Goal: Task Accomplishment & Management: Manage account settings

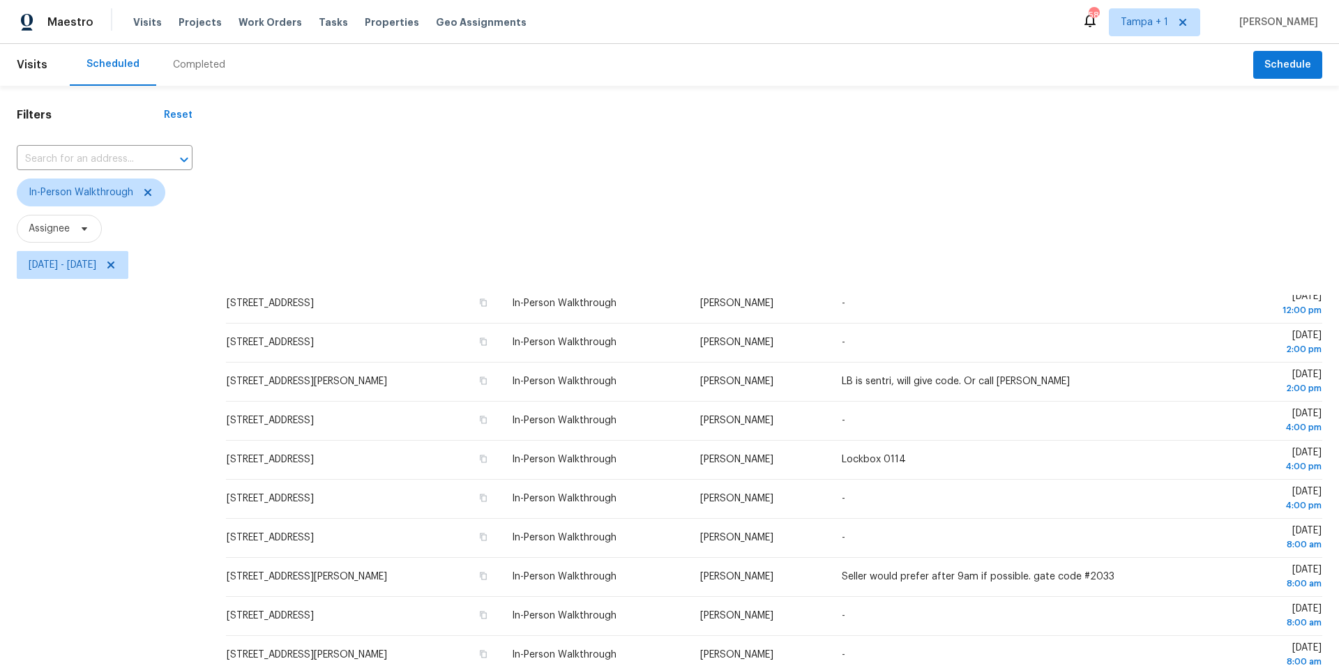
scroll to position [161, 0]
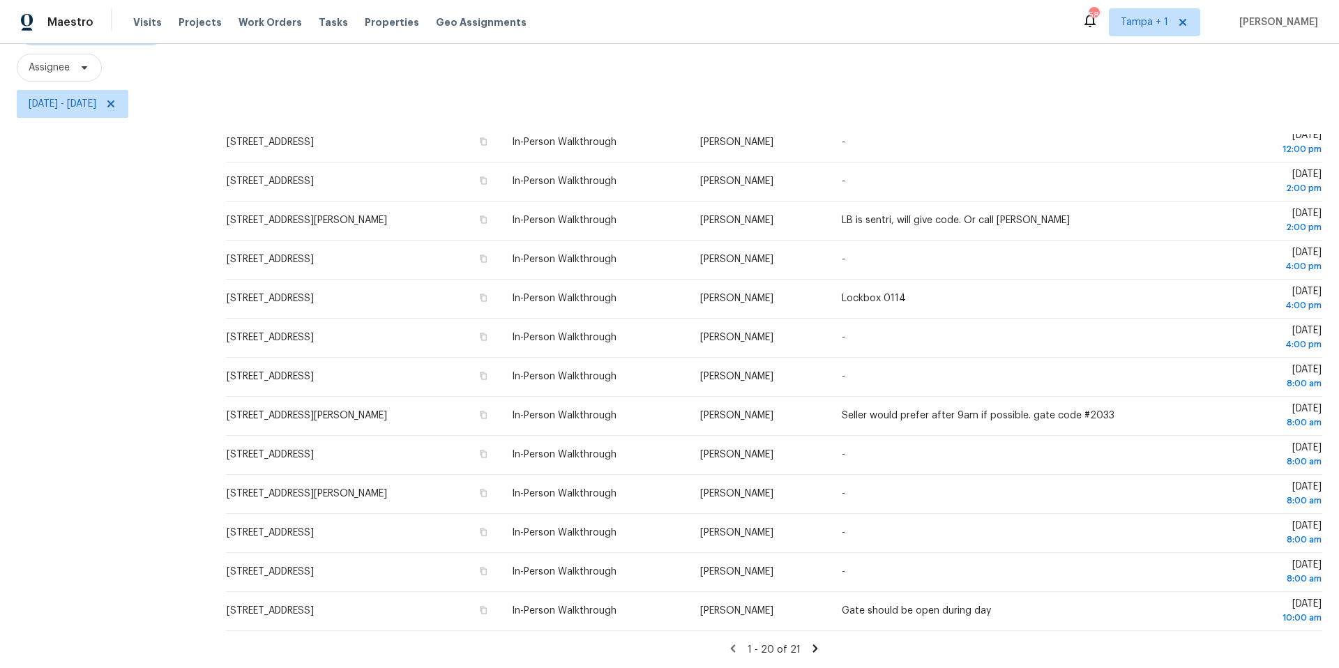
click at [814, 652] on icon at bounding box center [815, 648] width 13 height 13
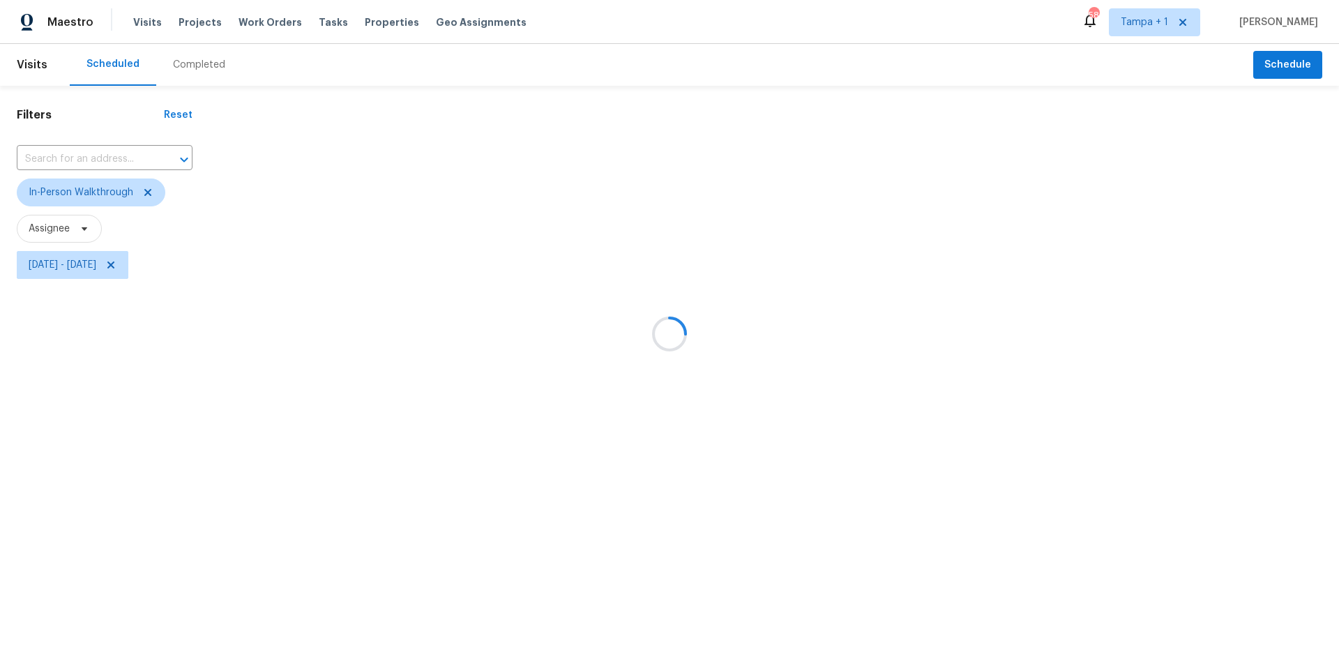
scroll to position [0, 0]
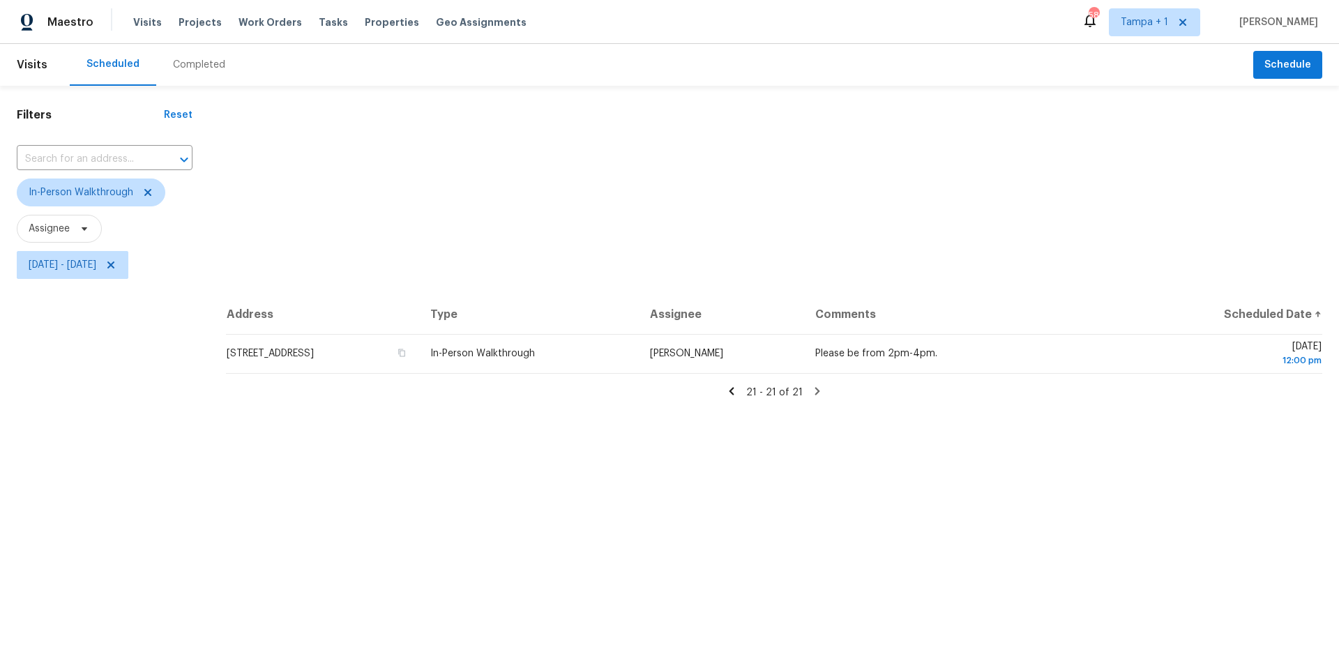
click at [733, 393] on icon at bounding box center [731, 391] width 5 height 8
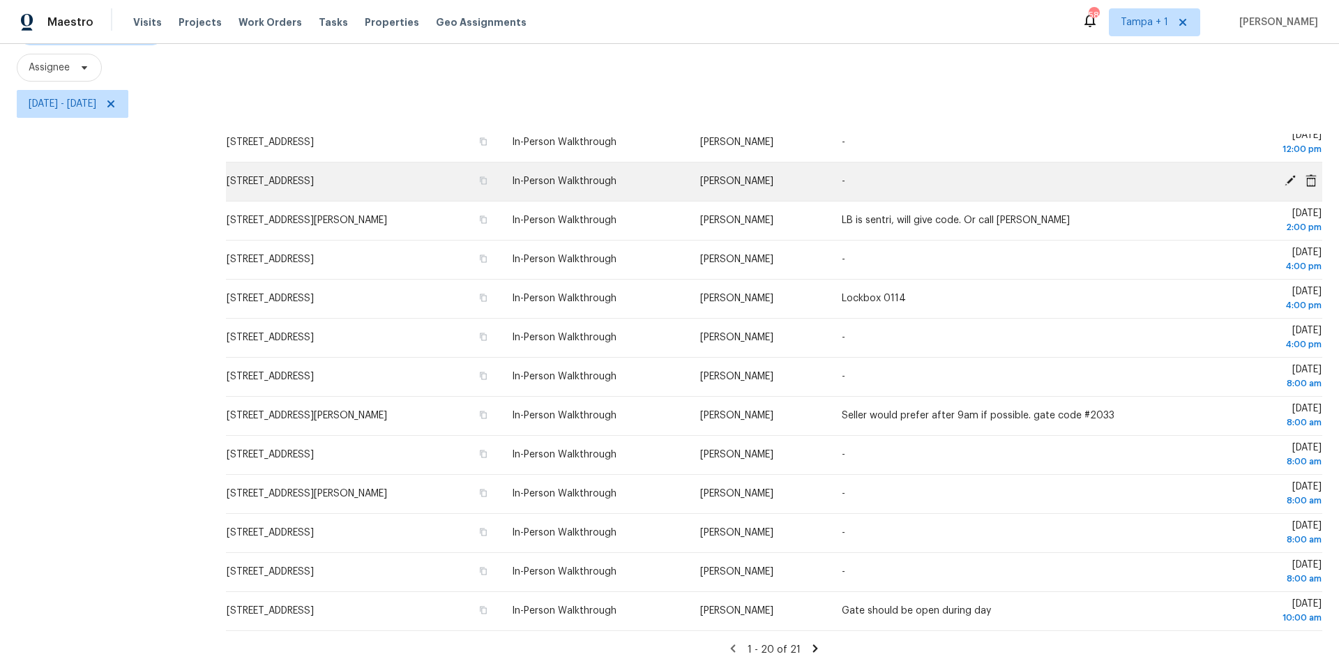
scroll to position [323, 0]
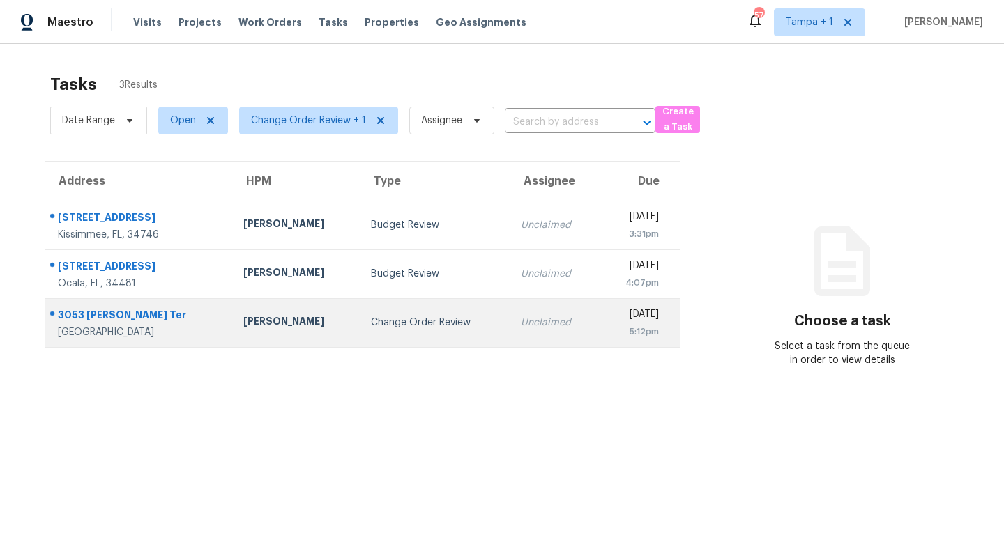
click at [386, 319] on div "Change Order Review" at bounding box center [435, 323] width 128 height 14
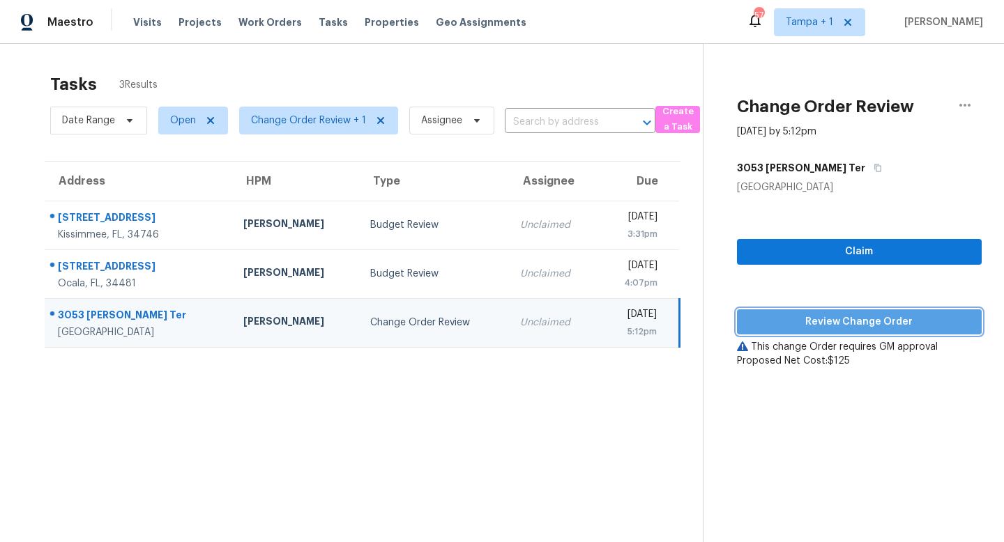
click at [842, 321] on span "Review Change Order" at bounding box center [859, 322] width 222 height 17
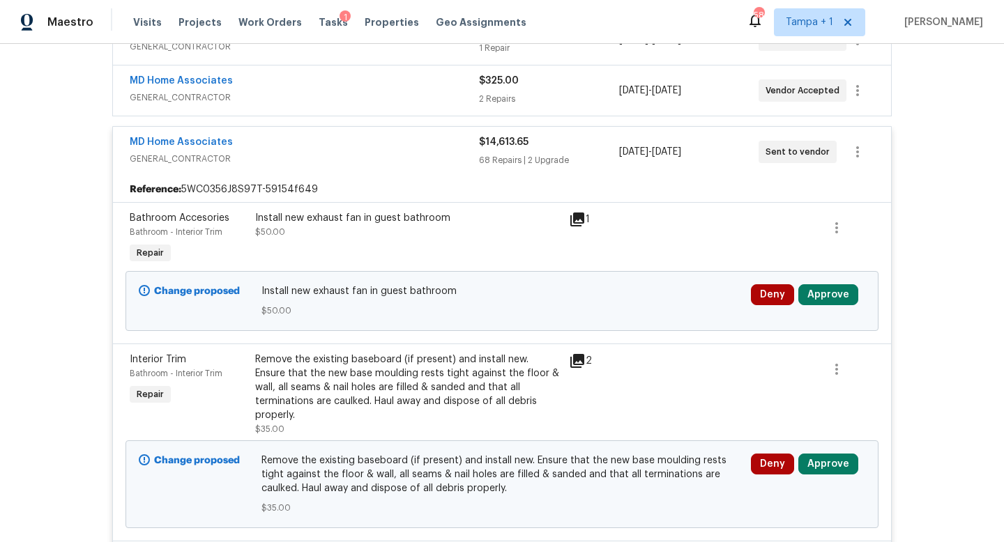
scroll to position [383, 0]
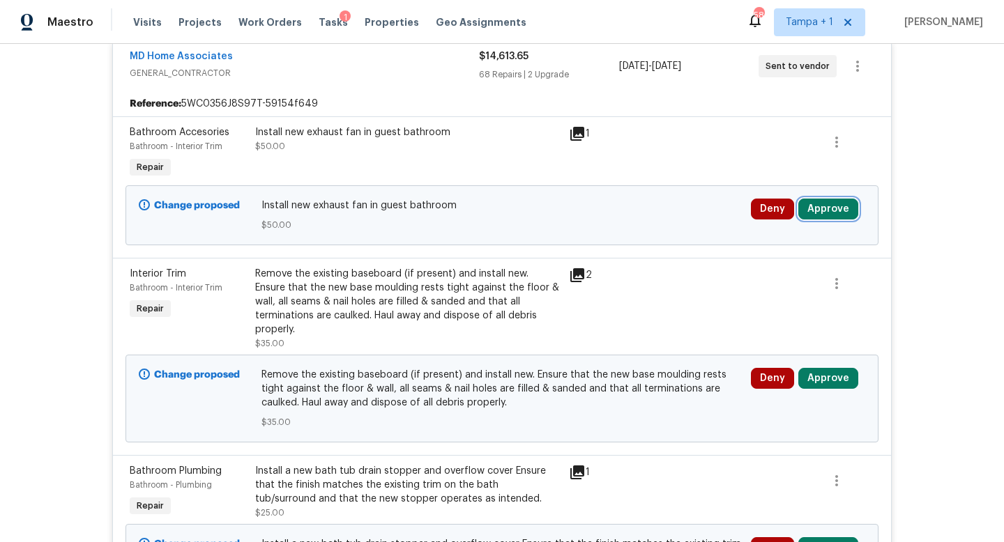
click at [832, 214] on button "Approve" at bounding box center [828, 209] width 60 height 21
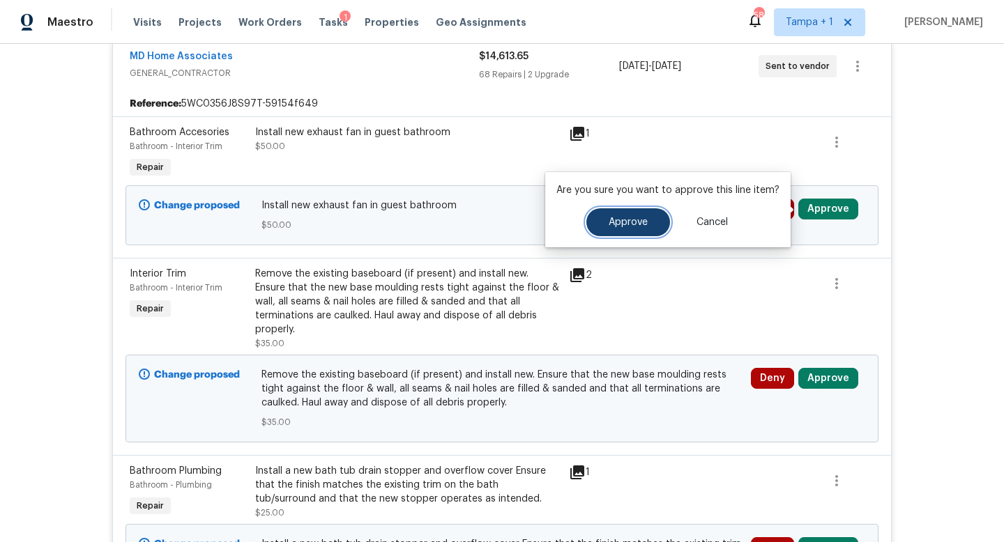
click at [620, 227] on span "Approve" at bounding box center [628, 223] width 39 height 10
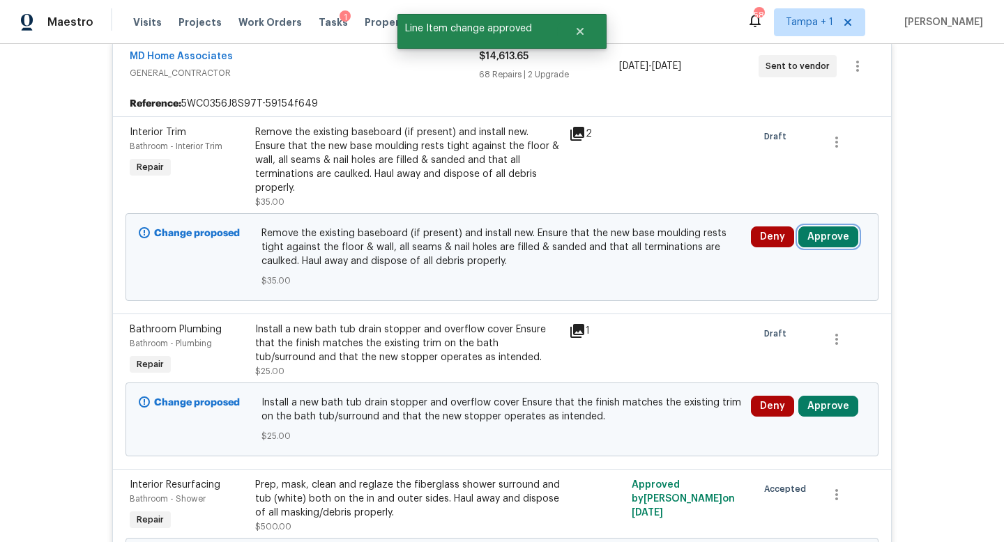
click at [818, 227] on button "Approve" at bounding box center [828, 237] width 60 height 21
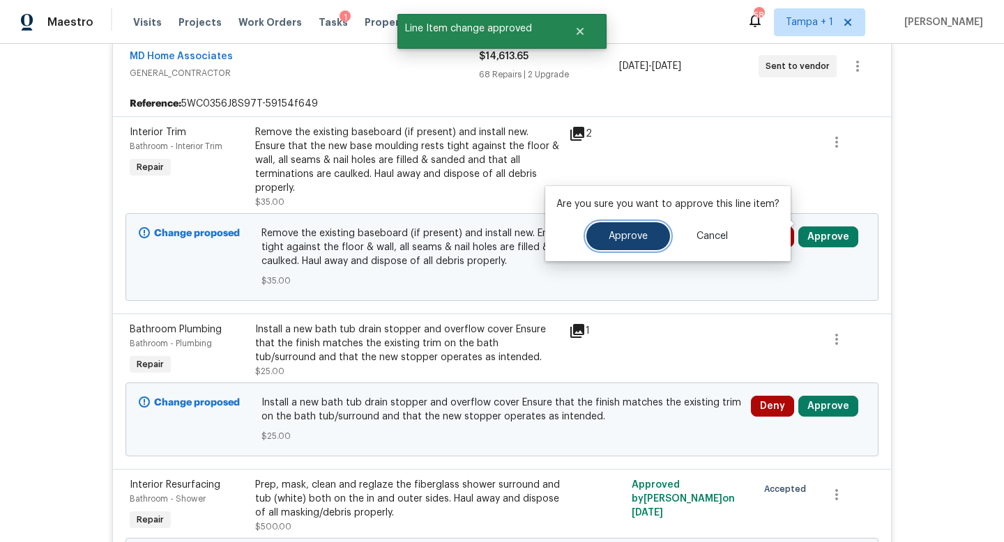
click at [624, 236] on span "Approve" at bounding box center [628, 236] width 39 height 10
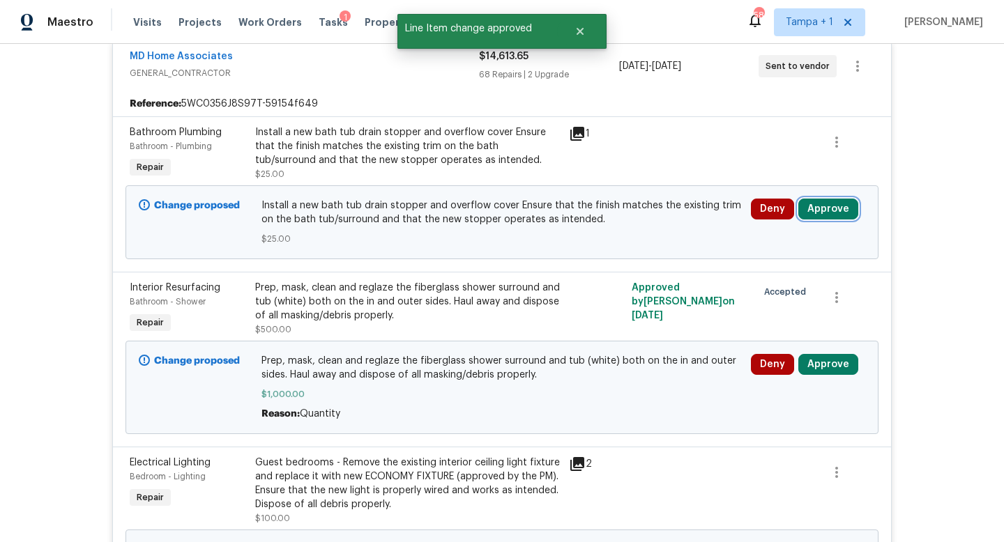
click at [828, 206] on button "Approve" at bounding box center [828, 209] width 60 height 21
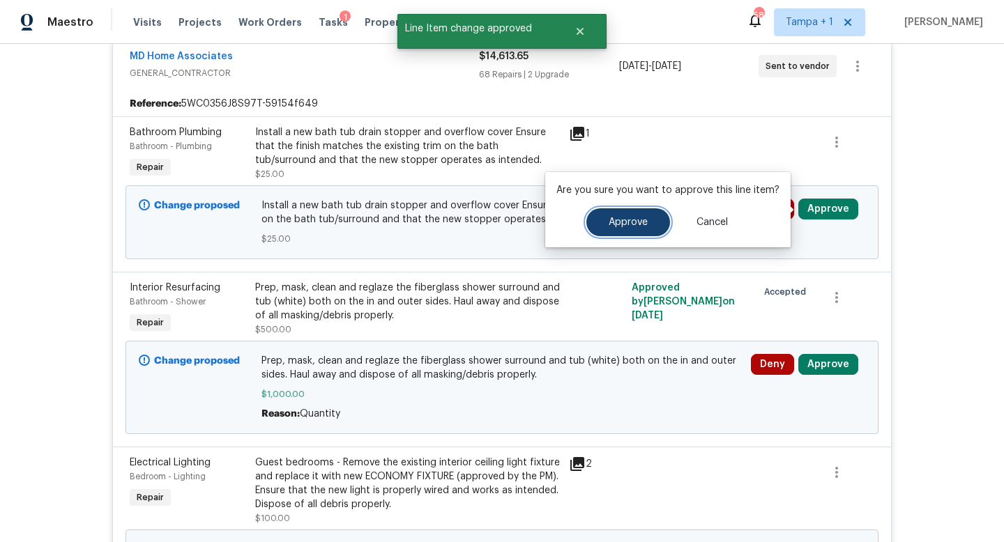
click at [627, 227] on span "Approve" at bounding box center [628, 223] width 39 height 10
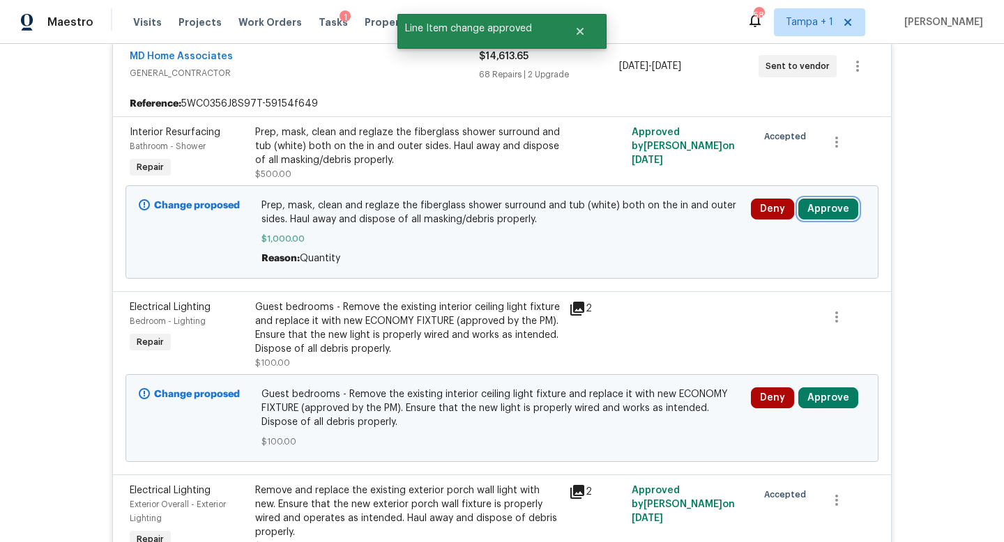
click at [817, 210] on button "Approve" at bounding box center [828, 209] width 60 height 21
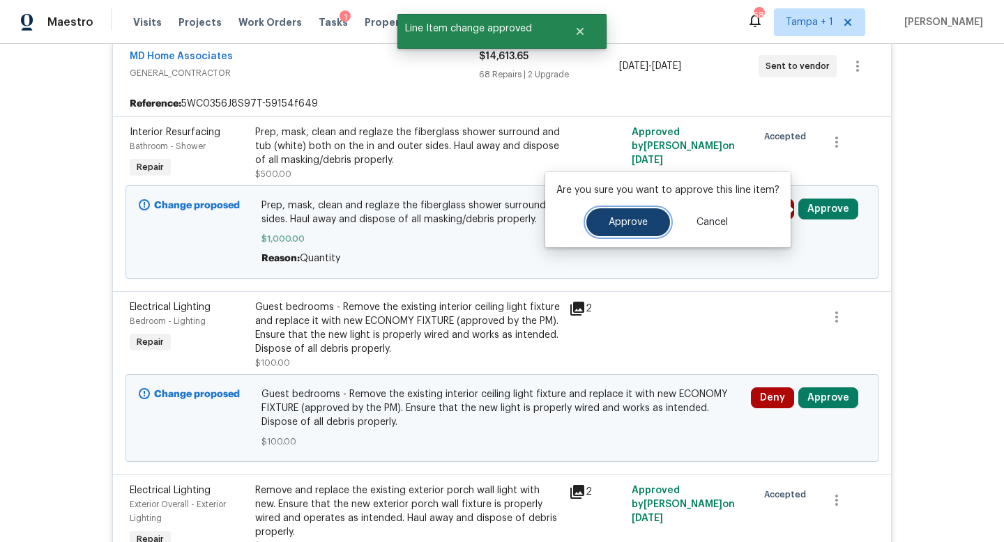
click at [616, 233] on button "Approve" at bounding box center [628, 222] width 84 height 28
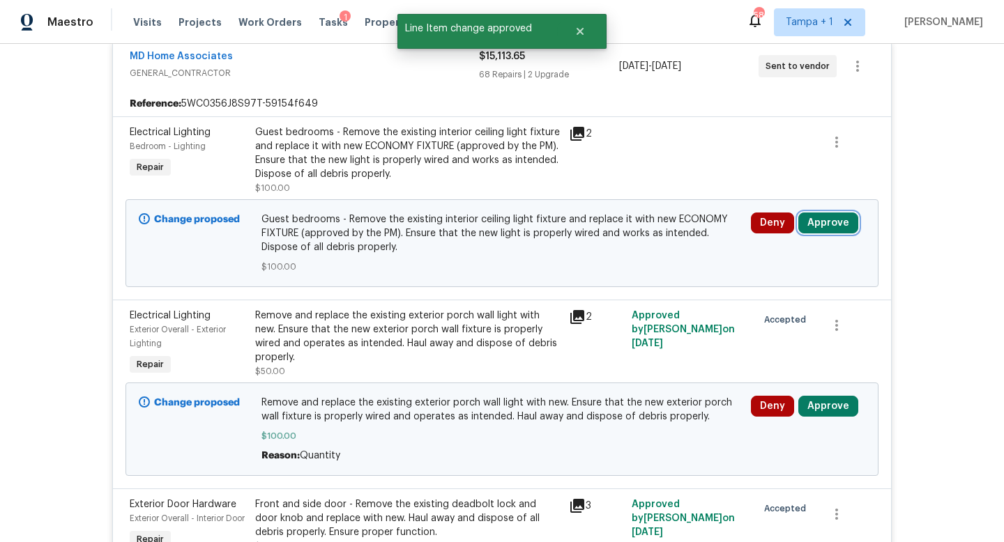
click at [828, 229] on button "Approve" at bounding box center [828, 223] width 60 height 21
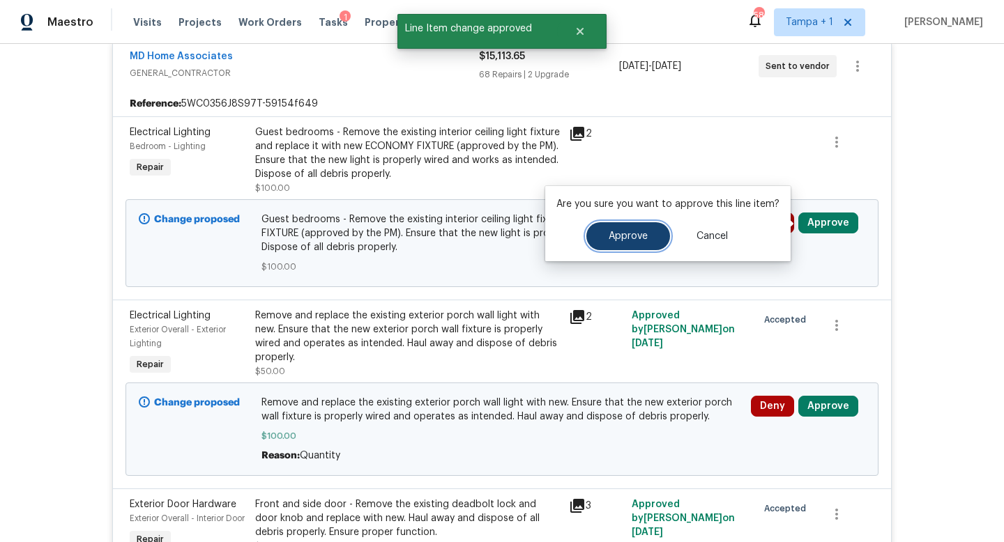
click at [624, 236] on span "Approve" at bounding box center [628, 236] width 39 height 10
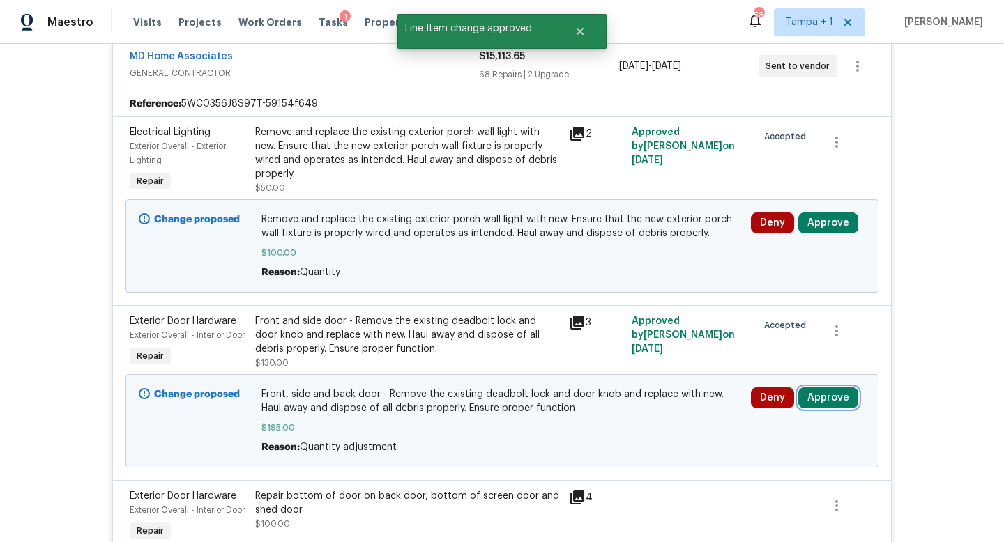
click at [823, 409] on button "Approve" at bounding box center [828, 398] width 60 height 21
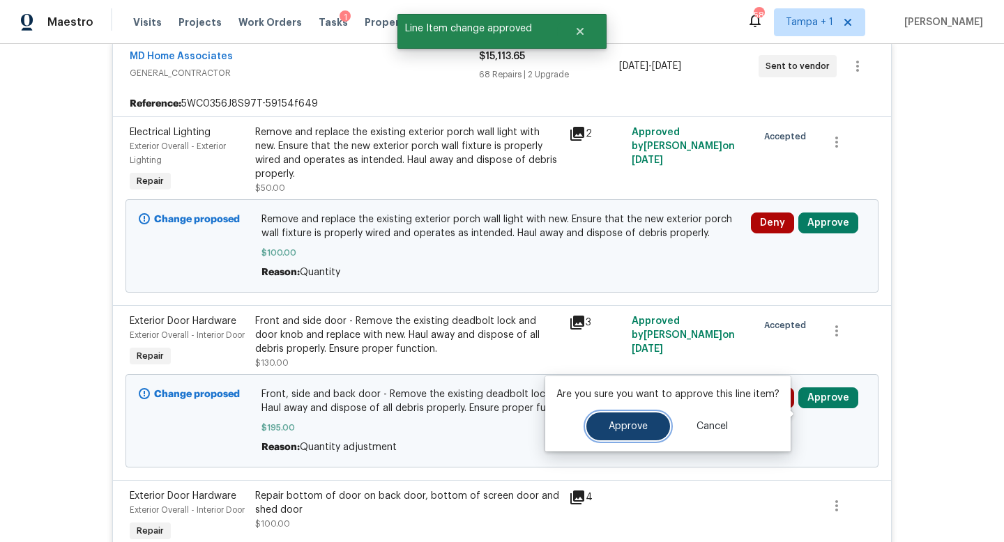
click at [617, 435] on button "Approve" at bounding box center [628, 427] width 84 height 28
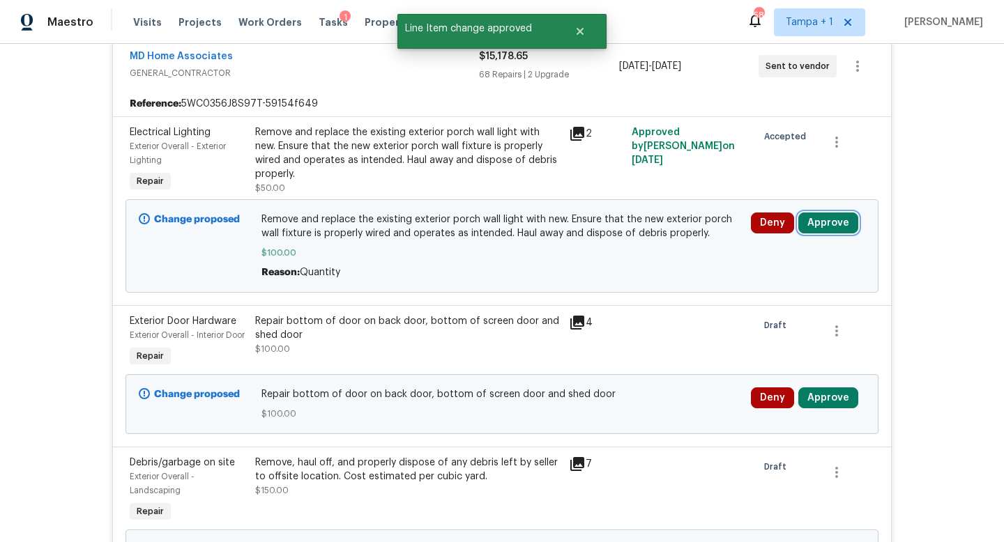
click at [821, 226] on button "Approve" at bounding box center [828, 223] width 60 height 21
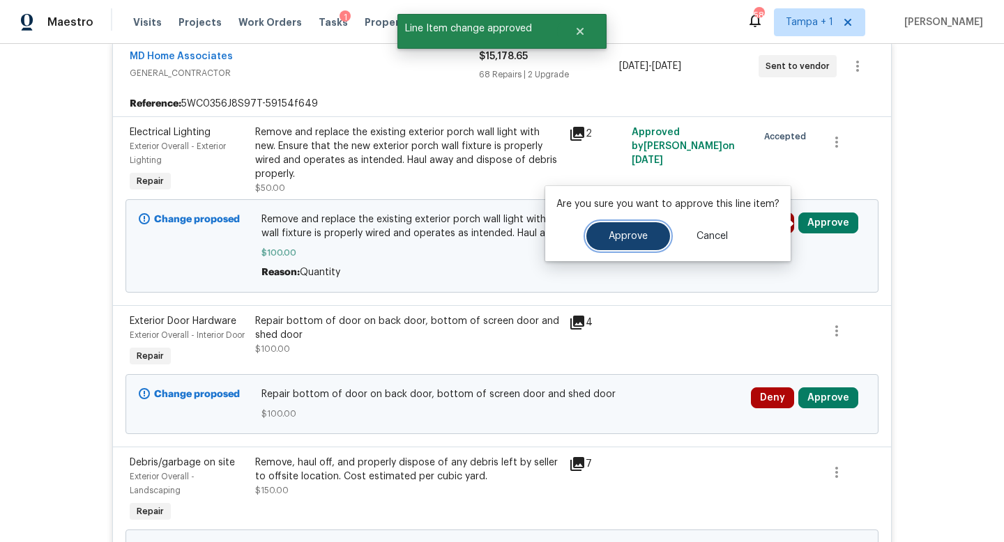
click at [629, 241] on span "Approve" at bounding box center [628, 236] width 39 height 10
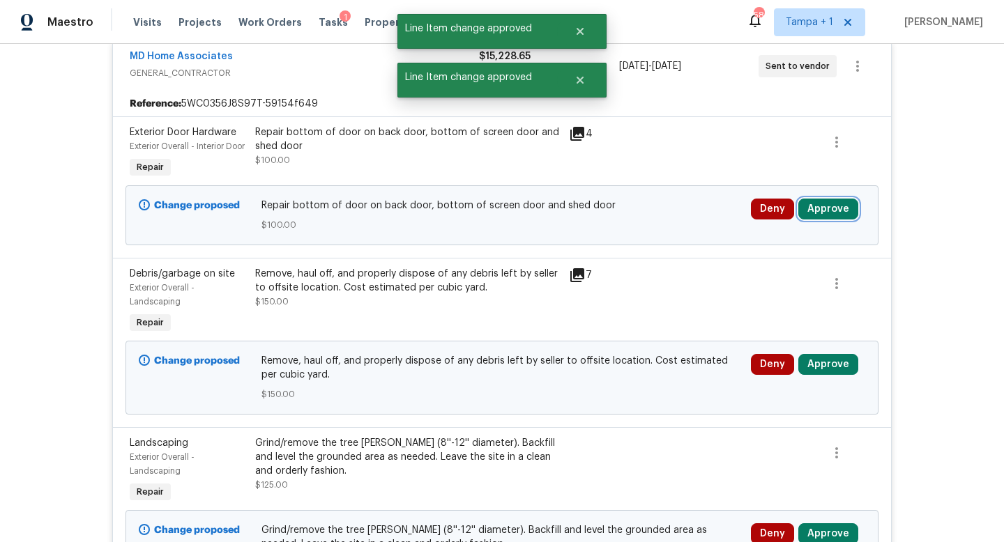
click at [814, 220] on button "Approve" at bounding box center [828, 209] width 60 height 21
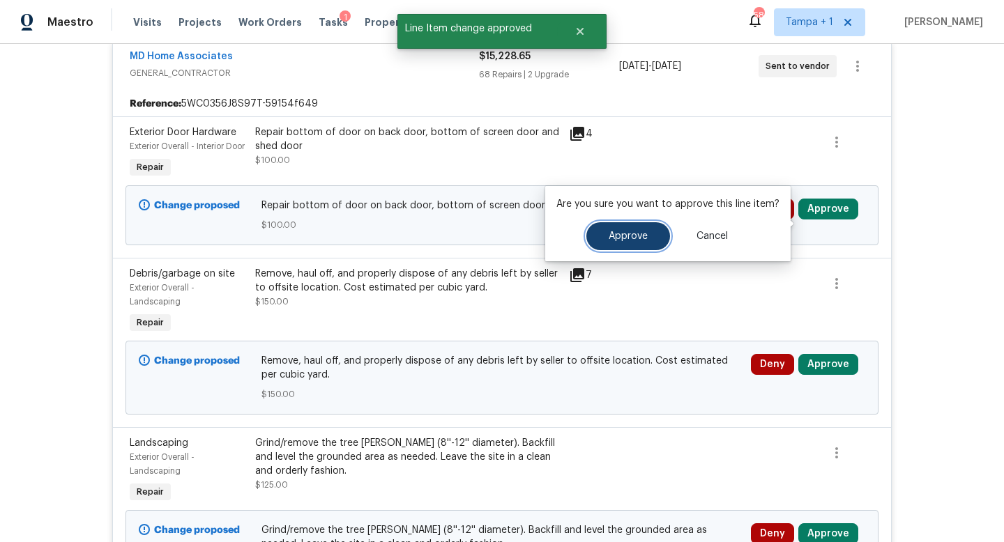
click at [623, 235] on span "Approve" at bounding box center [628, 236] width 39 height 10
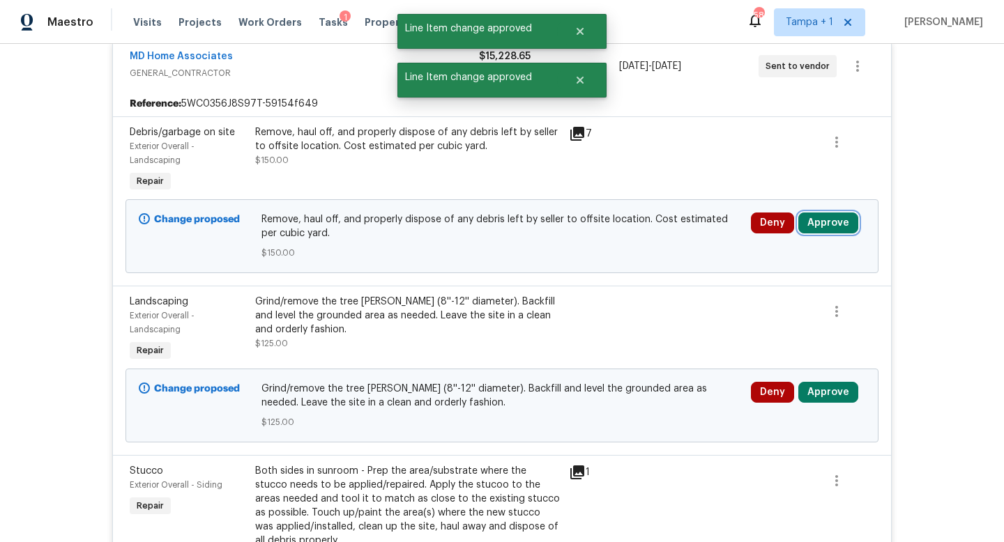
click at [821, 214] on button "Approve" at bounding box center [828, 223] width 60 height 21
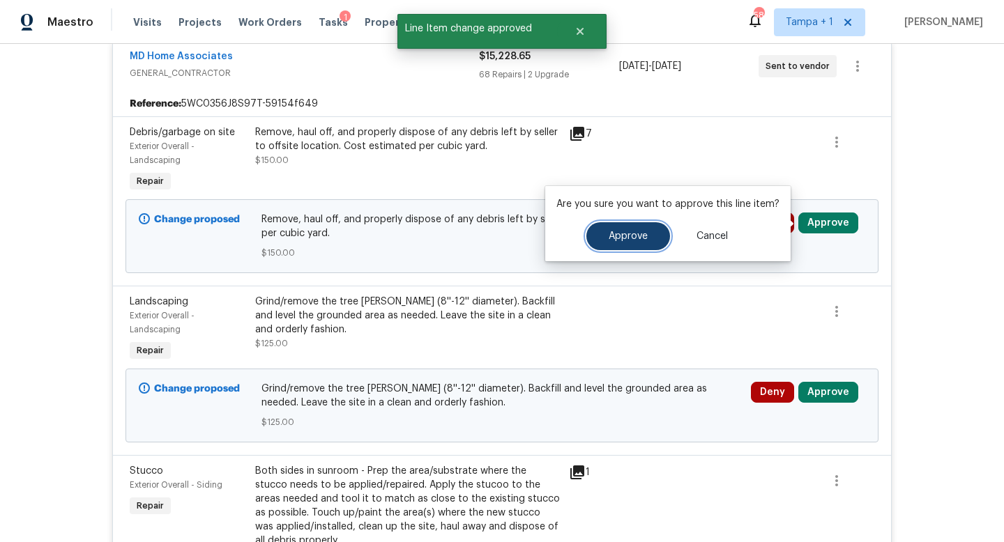
click at [643, 242] on button "Approve" at bounding box center [628, 236] width 84 height 28
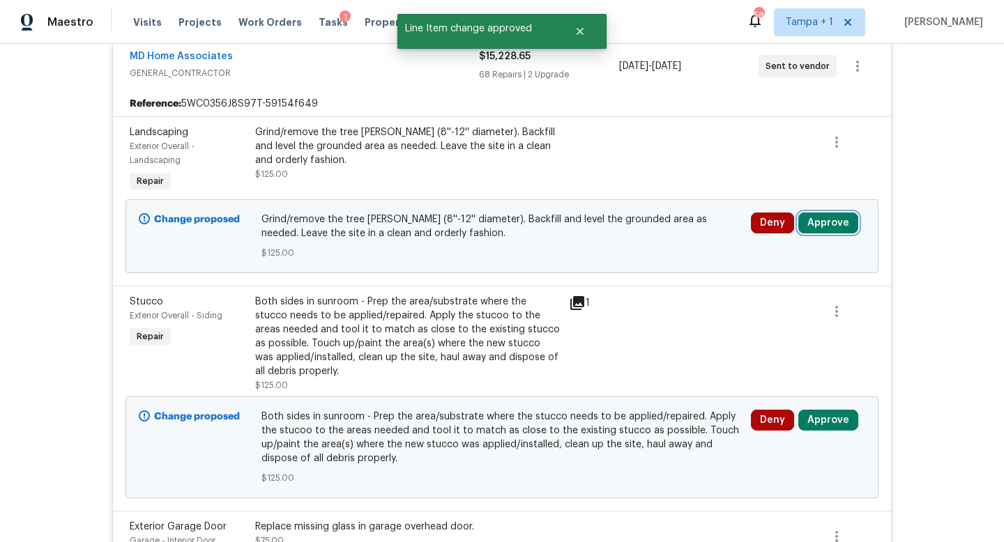
click at [827, 231] on button "Approve" at bounding box center [828, 223] width 60 height 21
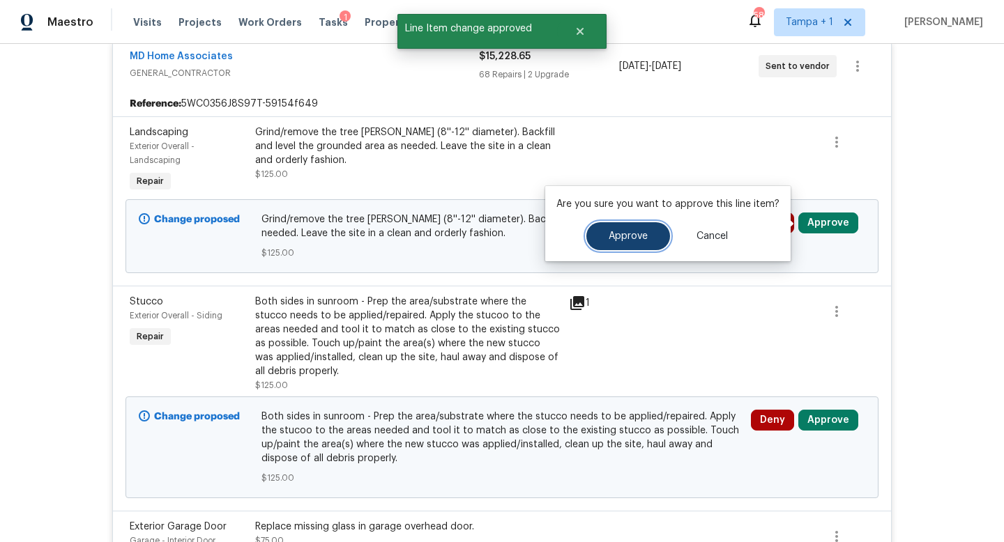
click at [643, 238] on span "Approve" at bounding box center [628, 236] width 39 height 10
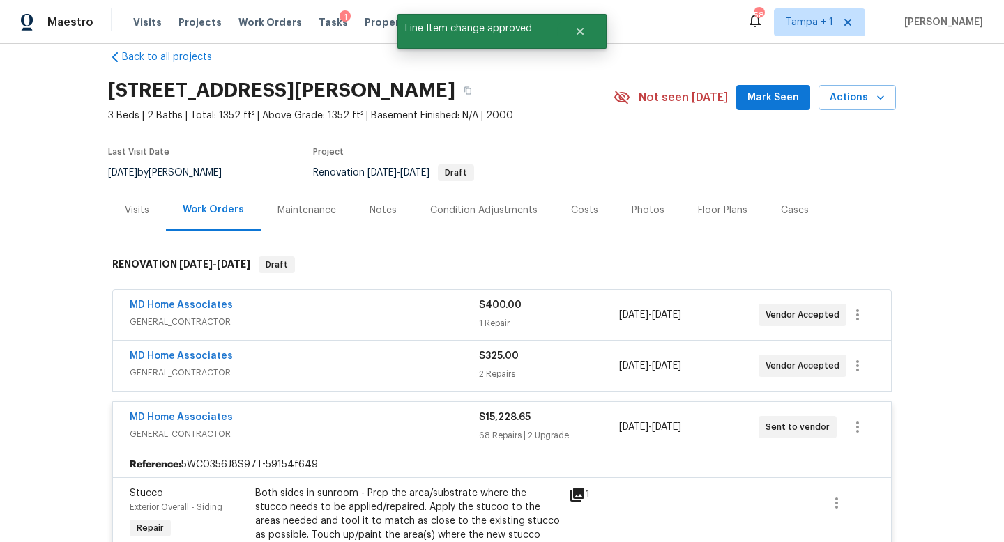
scroll to position [276, 0]
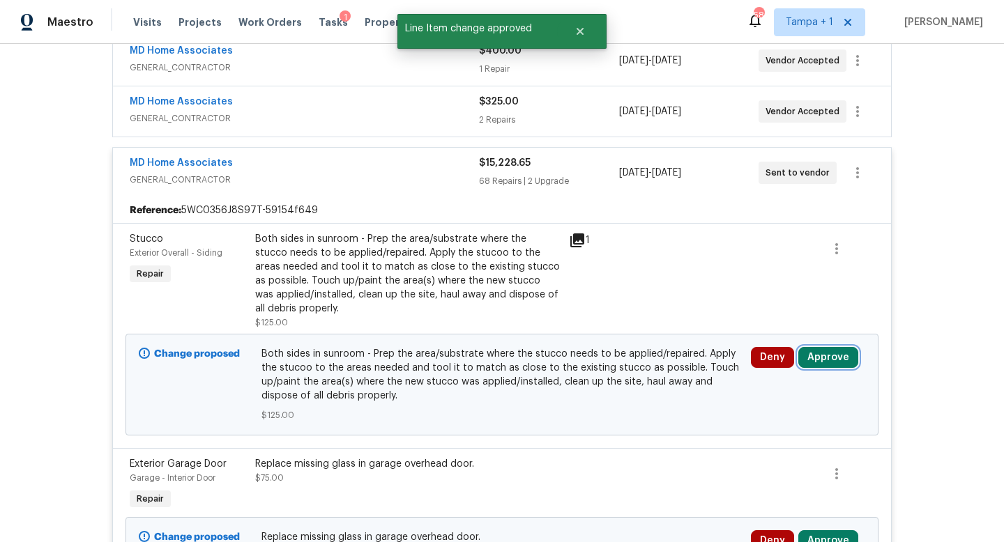
click at [834, 355] on button "Approve" at bounding box center [828, 357] width 60 height 21
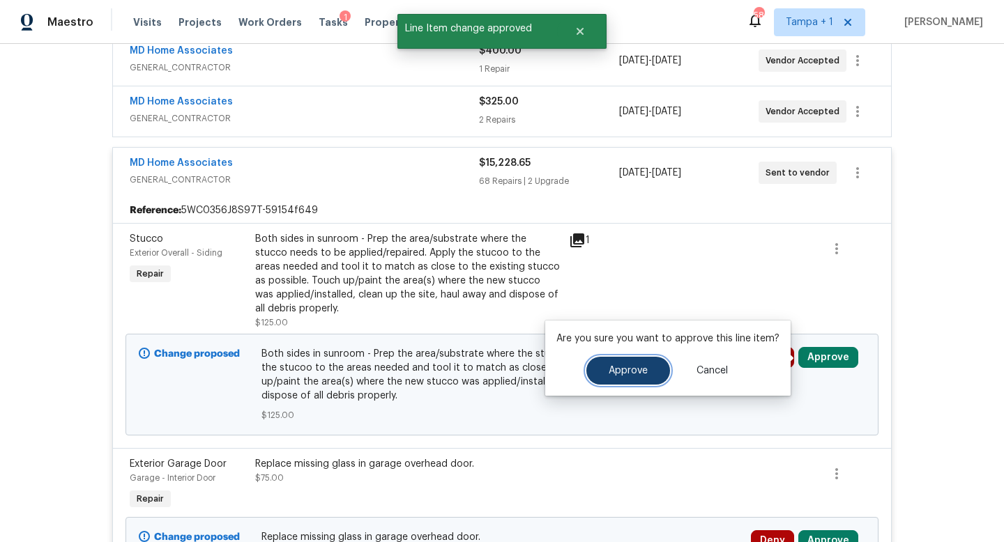
click at [620, 367] on span "Approve" at bounding box center [628, 371] width 39 height 10
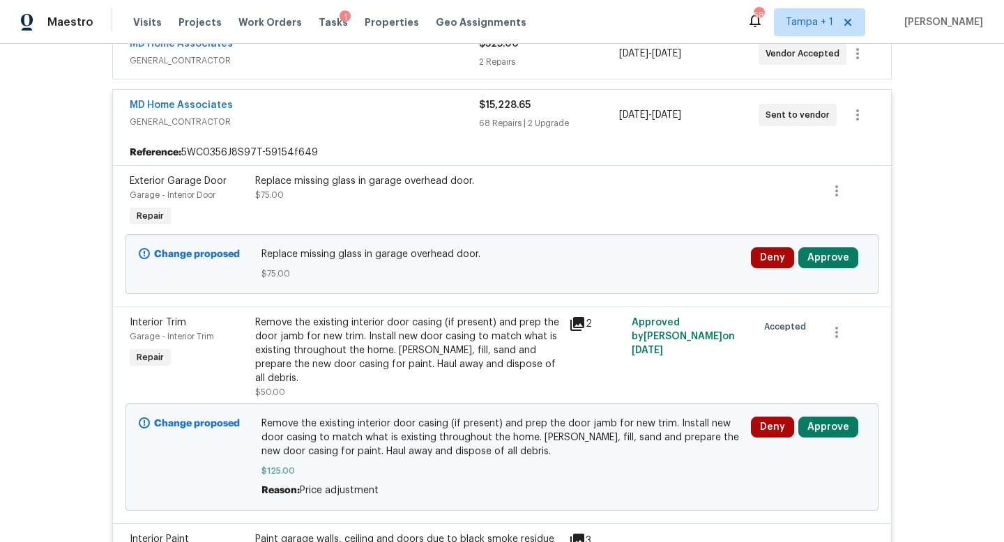
scroll to position [384, 0]
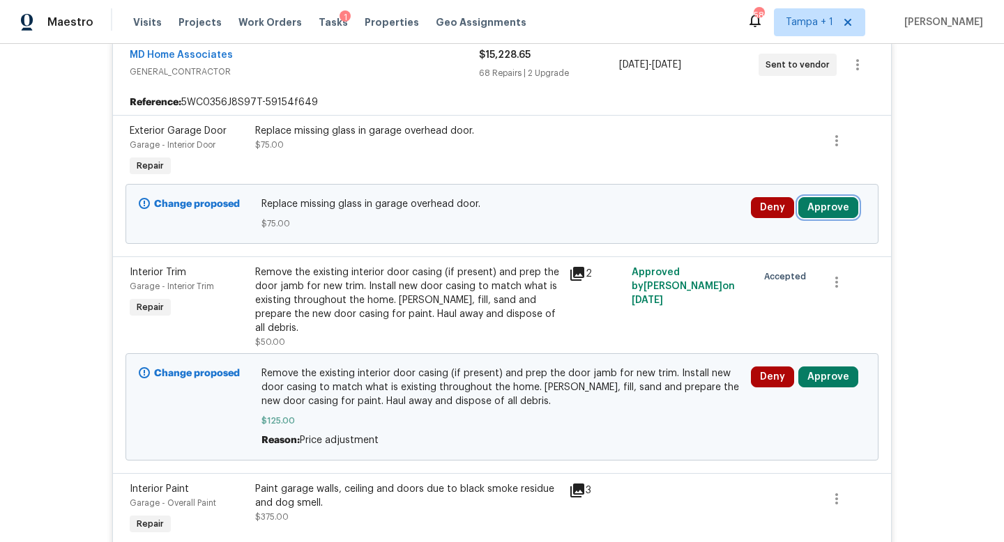
click at [824, 208] on button "Approve" at bounding box center [828, 207] width 60 height 21
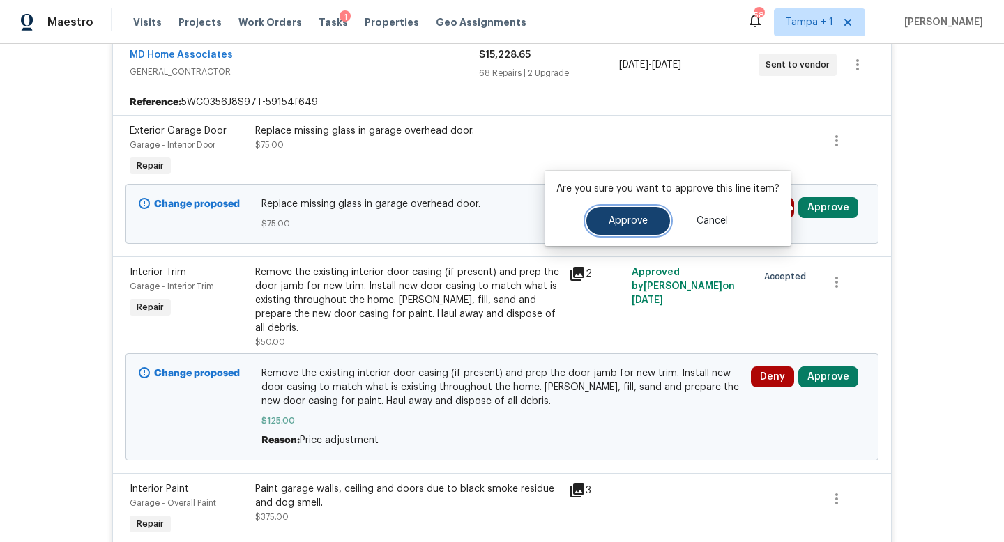
click at [621, 229] on button "Approve" at bounding box center [628, 221] width 84 height 28
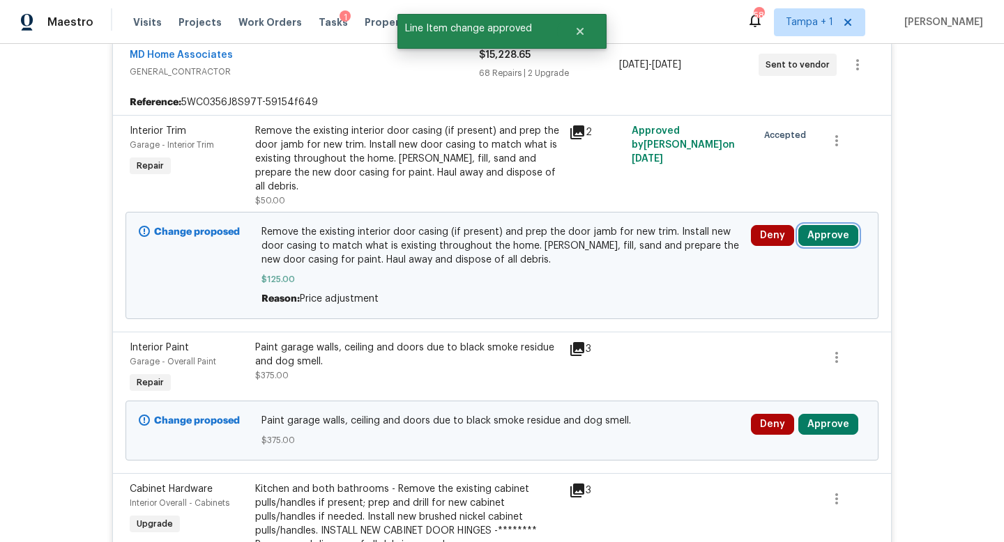
click at [829, 225] on button "Approve" at bounding box center [828, 235] width 60 height 21
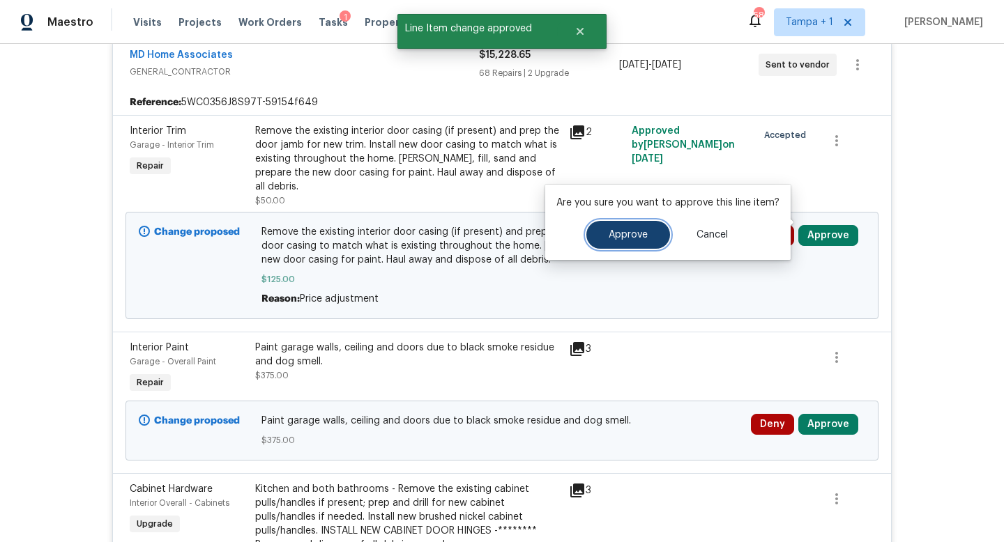
click at [639, 241] on button "Approve" at bounding box center [628, 235] width 84 height 28
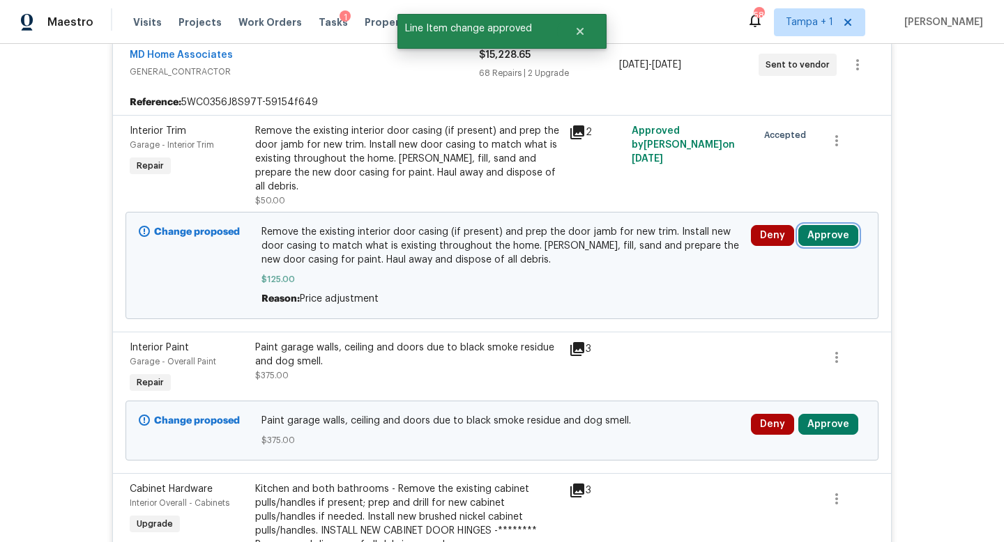
click at [823, 225] on button "Approve" at bounding box center [828, 235] width 60 height 21
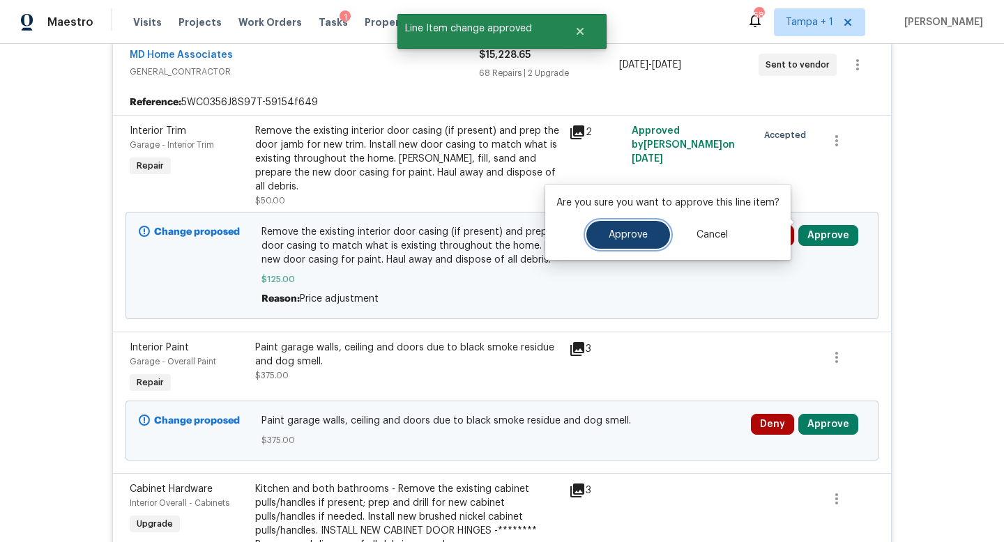
click at [619, 232] on span "Approve" at bounding box center [628, 235] width 39 height 10
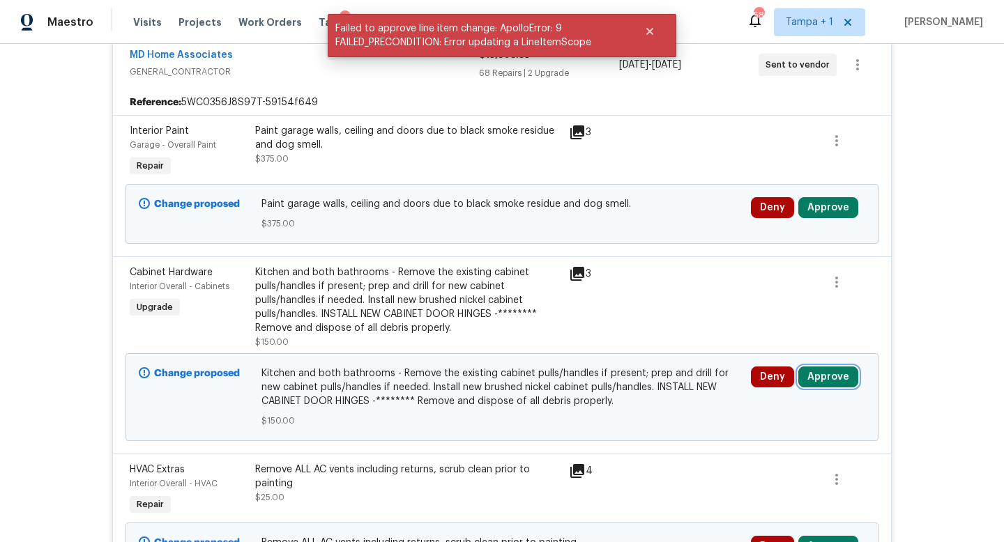
click at [823, 379] on button "Approve" at bounding box center [828, 377] width 60 height 21
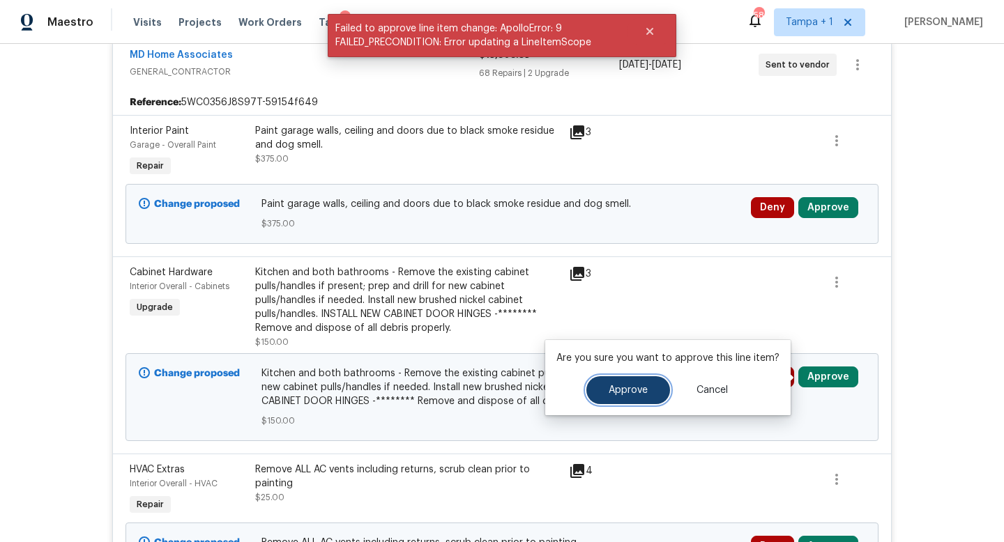
click at [634, 384] on button "Approve" at bounding box center [628, 390] width 84 height 28
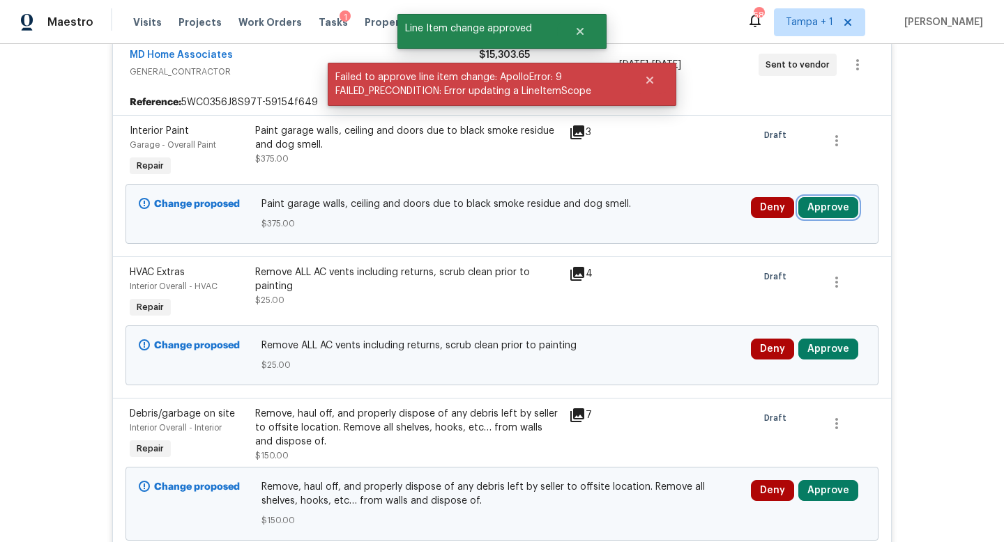
click at [824, 210] on button "Approve" at bounding box center [828, 207] width 60 height 21
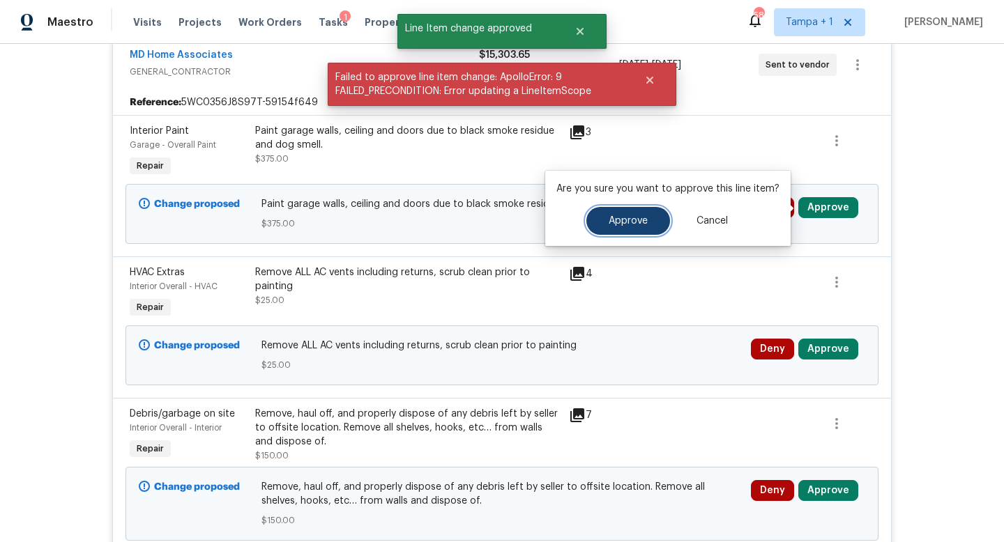
click at [638, 220] on span "Approve" at bounding box center [628, 221] width 39 height 10
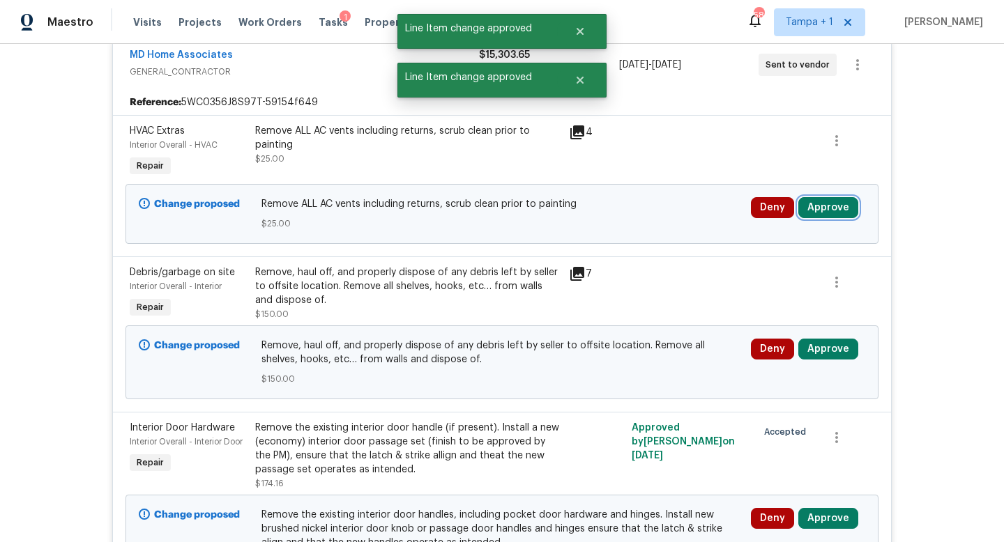
click at [830, 204] on button "Approve" at bounding box center [828, 207] width 60 height 21
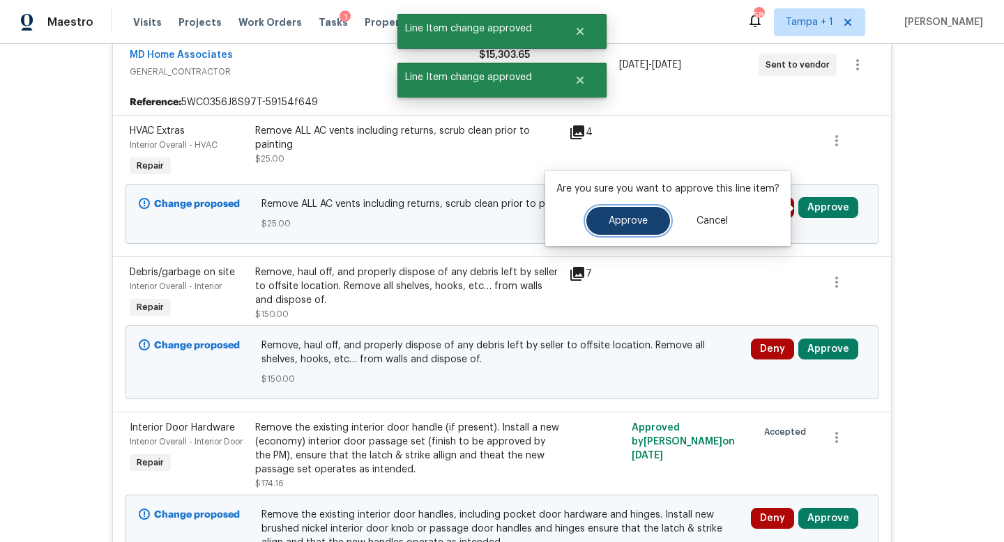
click at [624, 214] on button "Approve" at bounding box center [628, 221] width 84 height 28
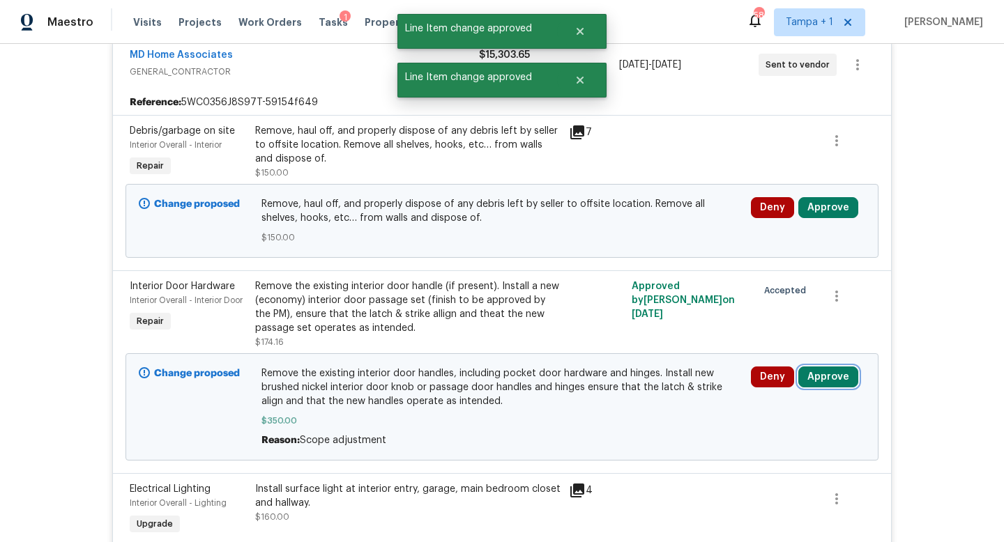
click at [823, 374] on button "Approve" at bounding box center [828, 377] width 60 height 21
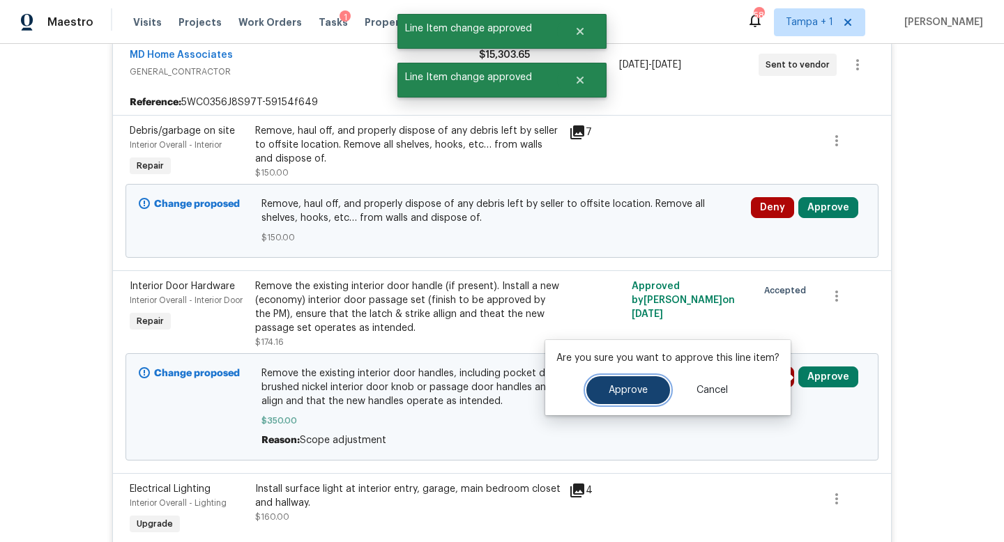
click at [618, 395] on span "Approve" at bounding box center [628, 391] width 39 height 10
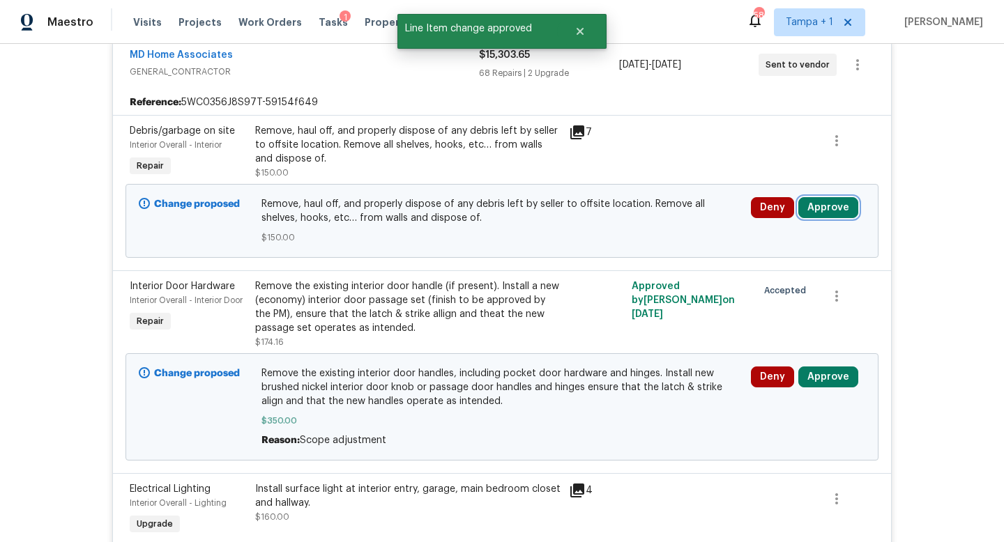
click at [828, 209] on button "Approve" at bounding box center [828, 207] width 60 height 21
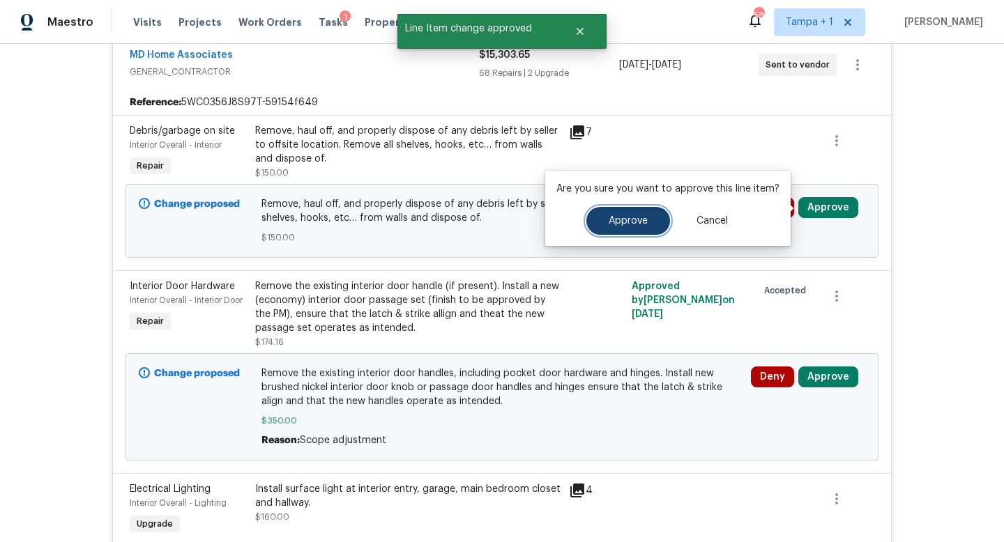
click at [635, 216] on span "Approve" at bounding box center [628, 221] width 39 height 10
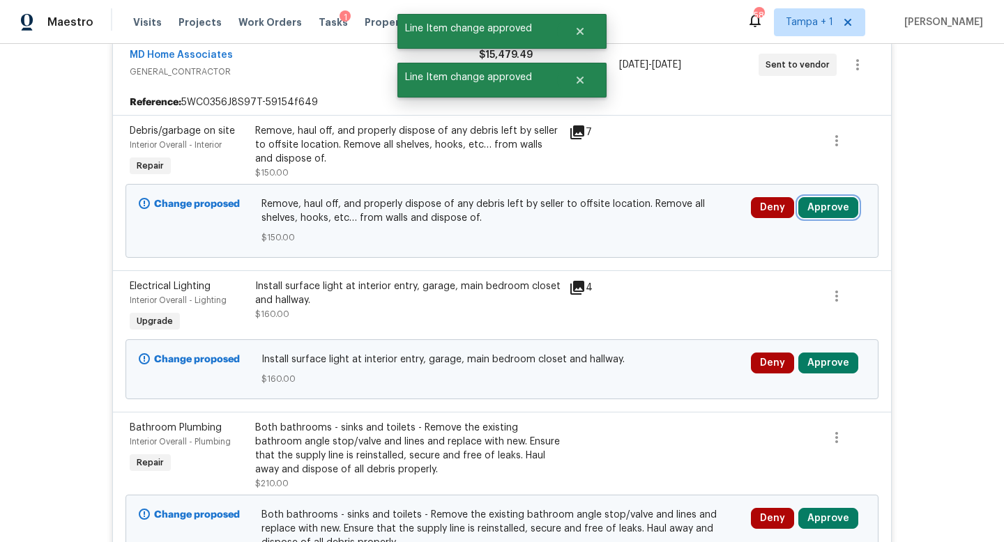
click at [828, 205] on button "Approve" at bounding box center [828, 207] width 60 height 21
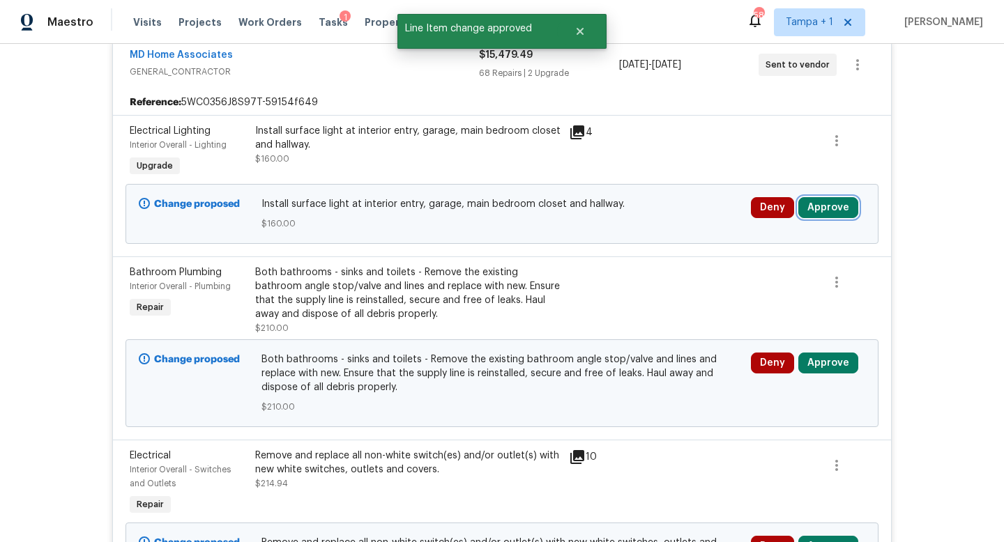
click at [822, 209] on button "Approve" at bounding box center [828, 207] width 60 height 21
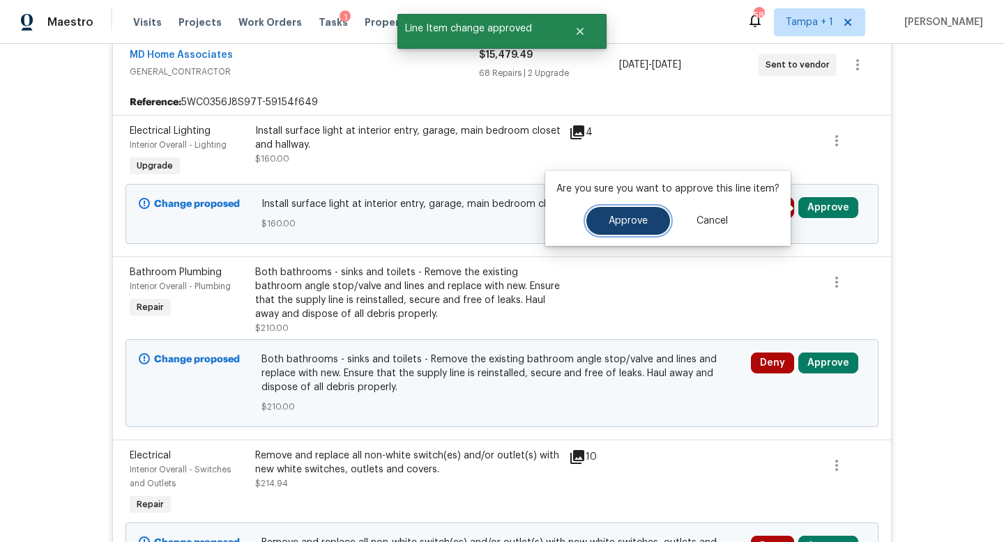
click at [620, 226] on button "Approve" at bounding box center [628, 221] width 84 height 28
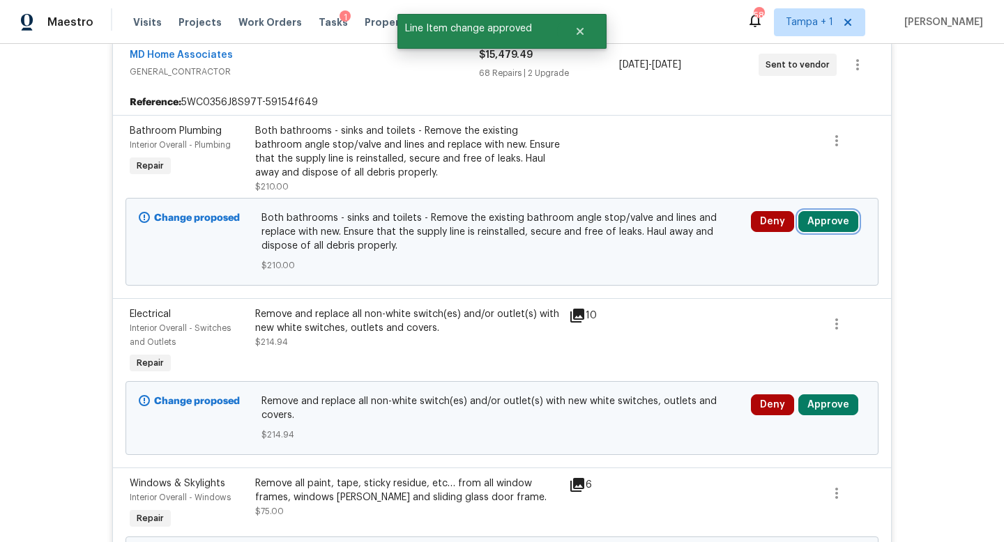
click at [823, 219] on button "Approve" at bounding box center [828, 221] width 60 height 21
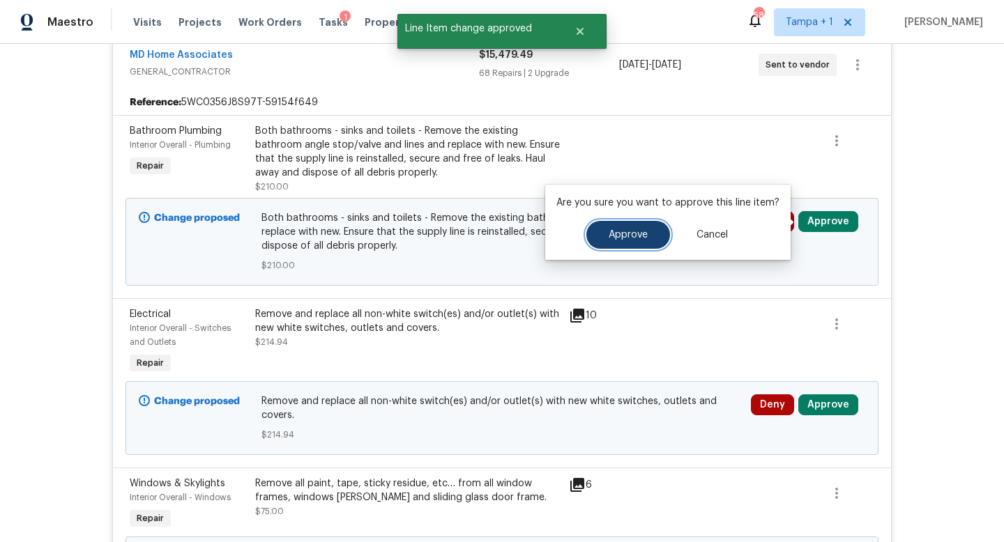
click at [629, 234] on span "Approve" at bounding box center [628, 235] width 39 height 10
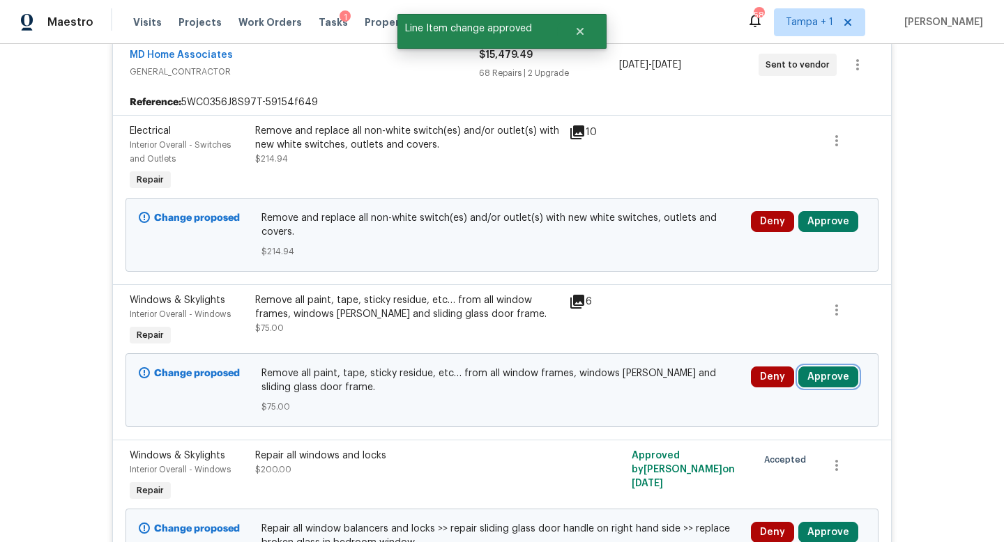
click at [825, 376] on button "Approve" at bounding box center [828, 377] width 60 height 21
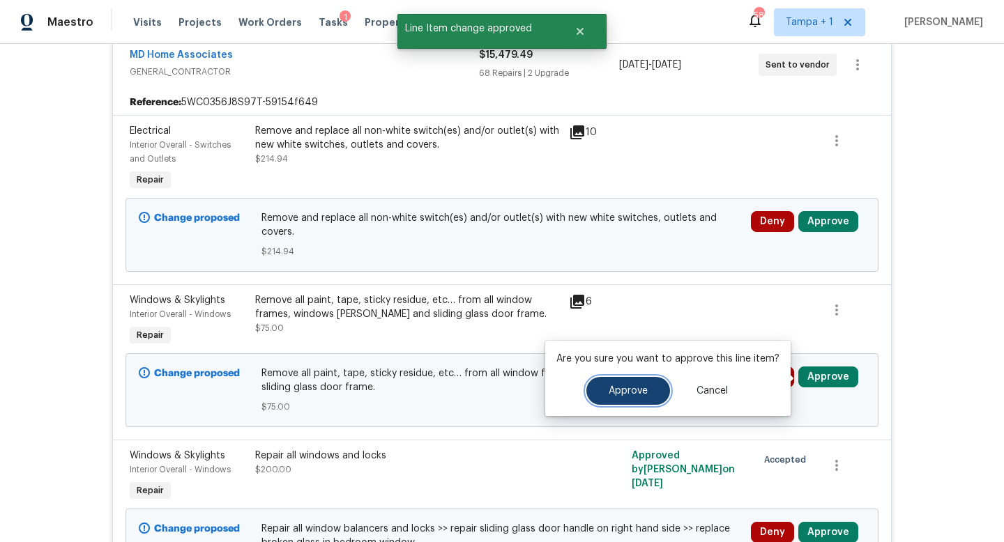
click at [619, 392] on span "Approve" at bounding box center [628, 391] width 39 height 10
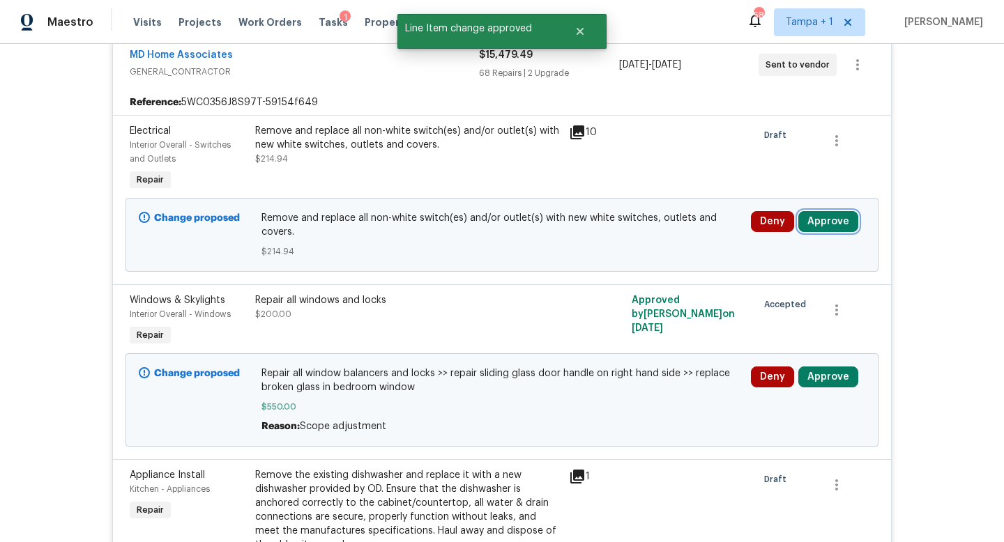
click at [832, 224] on button "Approve" at bounding box center [828, 221] width 60 height 21
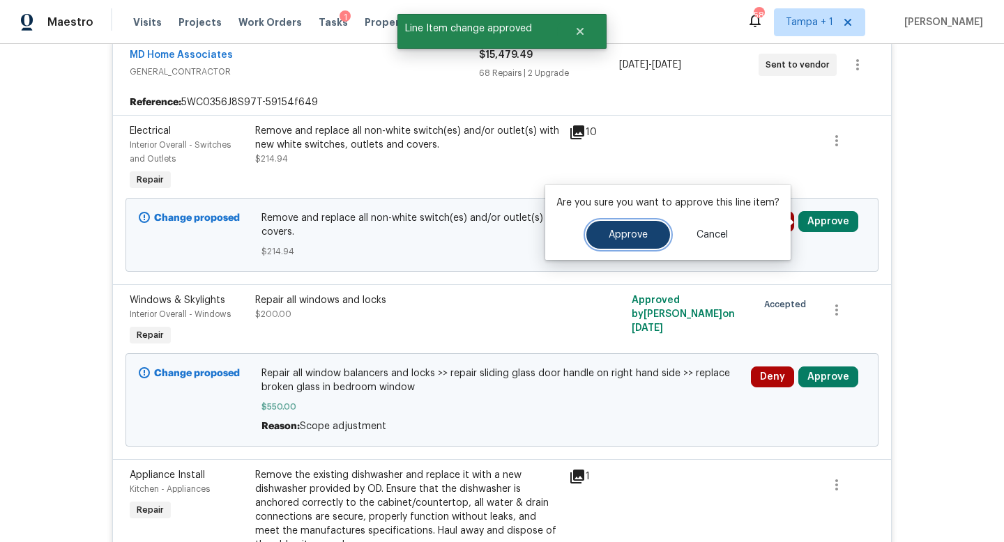
click at [641, 231] on span "Approve" at bounding box center [628, 235] width 39 height 10
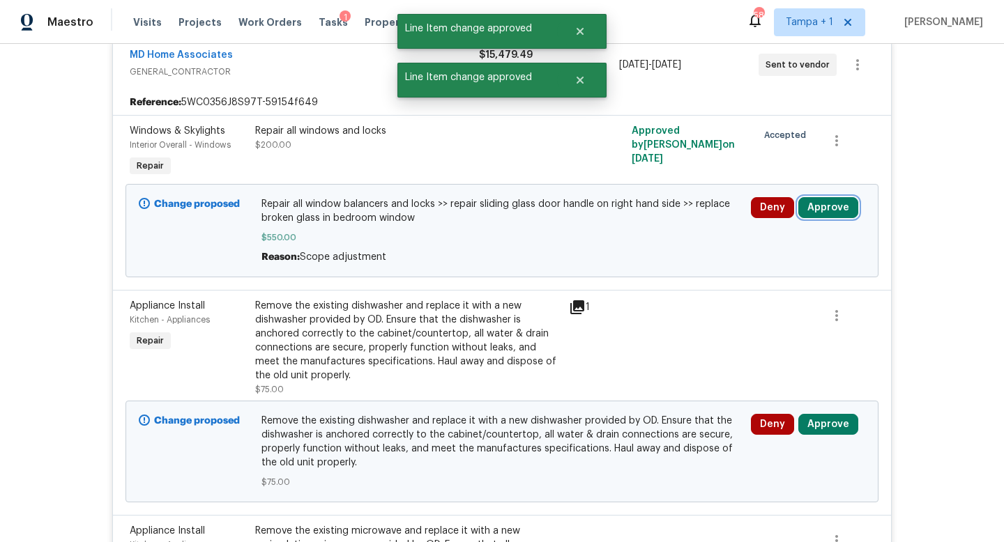
click at [821, 209] on button "Approve" at bounding box center [828, 207] width 60 height 21
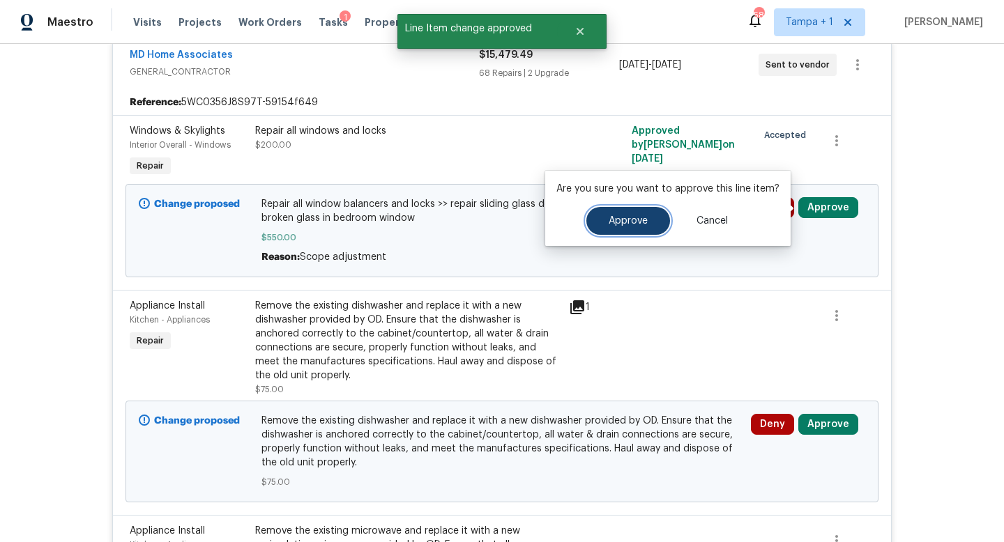
click at [637, 222] on span "Approve" at bounding box center [628, 221] width 39 height 10
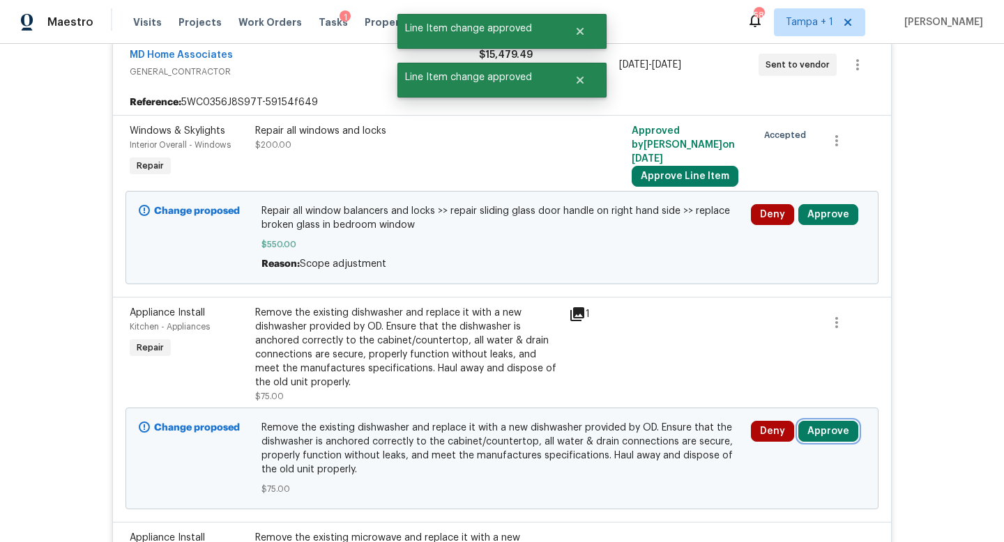
click at [826, 426] on button "Approve" at bounding box center [828, 431] width 60 height 21
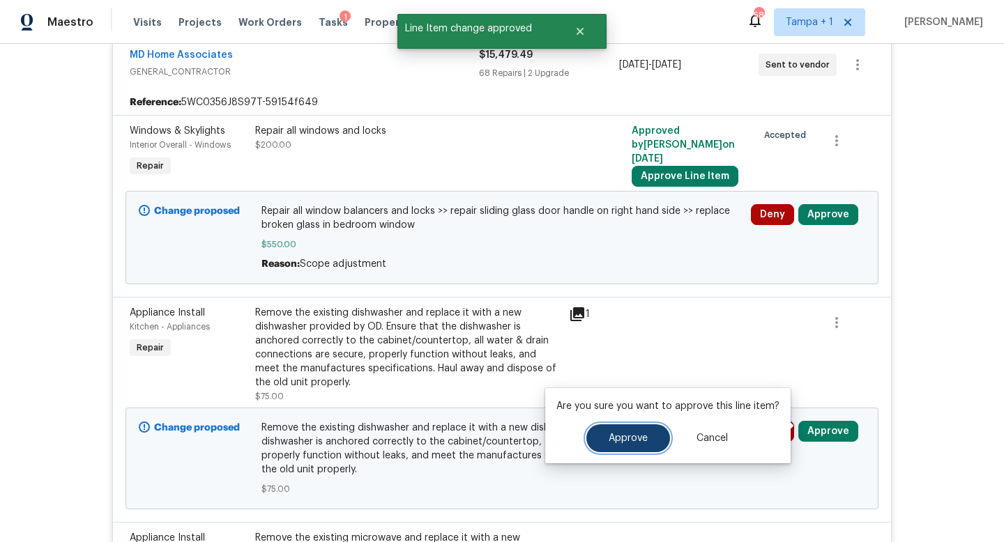
click at [602, 435] on button "Approve" at bounding box center [628, 439] width 84 height 28
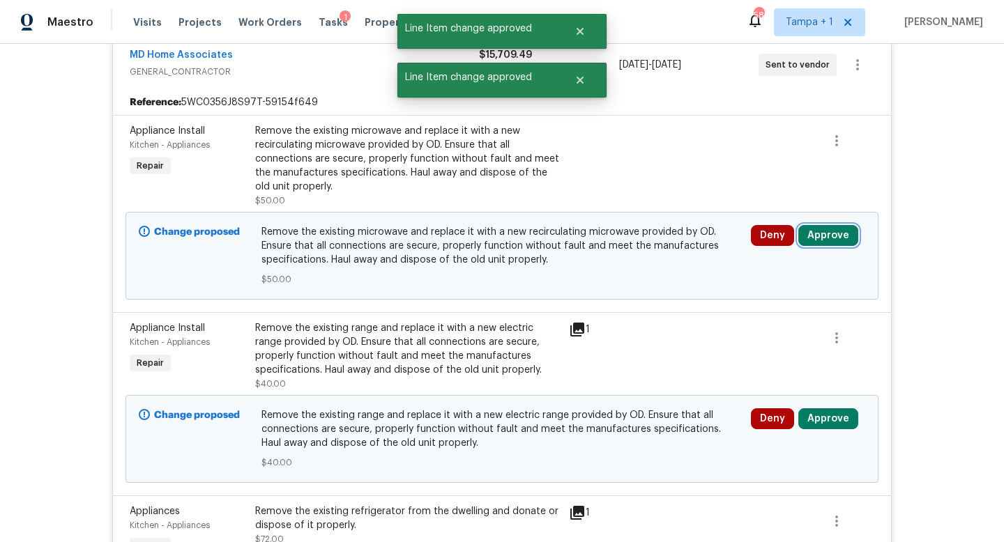
click at [827, 240] on button "Approve" at bounding box center [828, 235] width 60 height 21
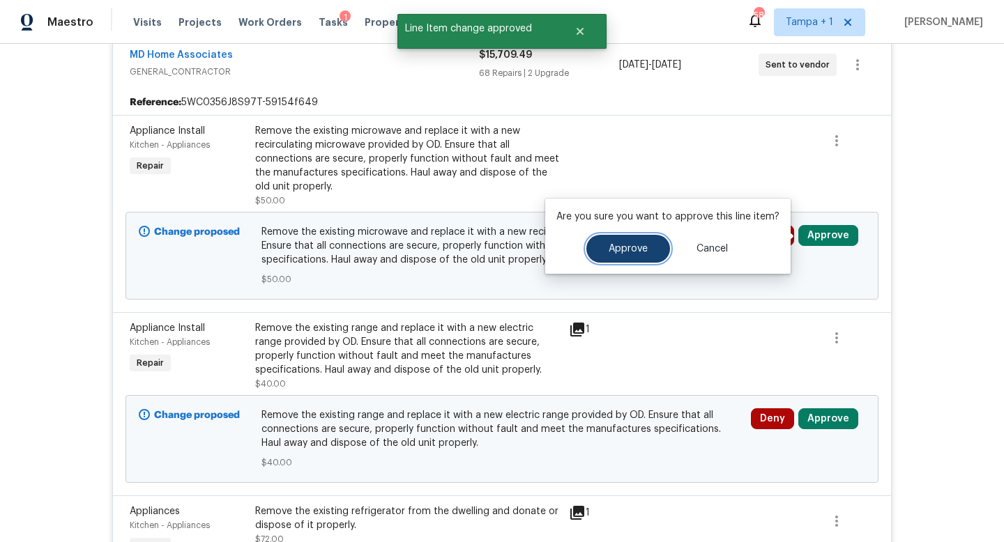
click at [628, 247] on span "Approve" at bounding box center [628, 249] width 39 height 10
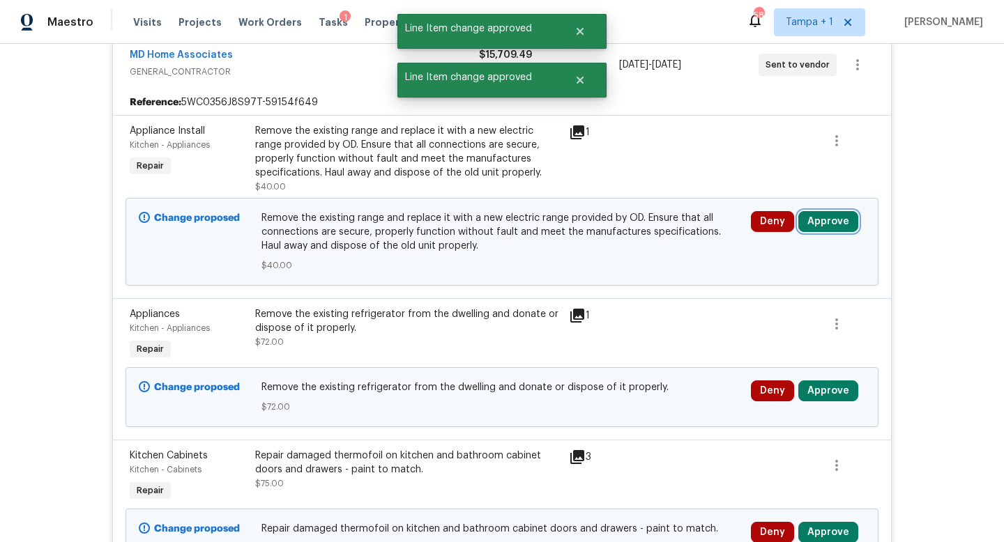
click at [814, 220] on button "Approve" at bounding box center [828, 221] width 60 height 21
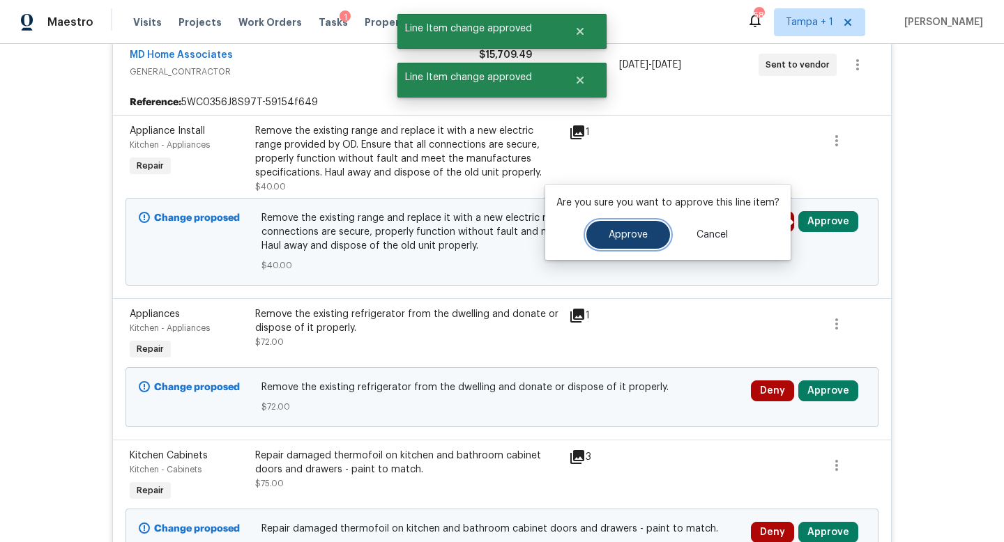
click at [625, 233] on span "Approve" at bounding box center [628, 235] width 39 height 10
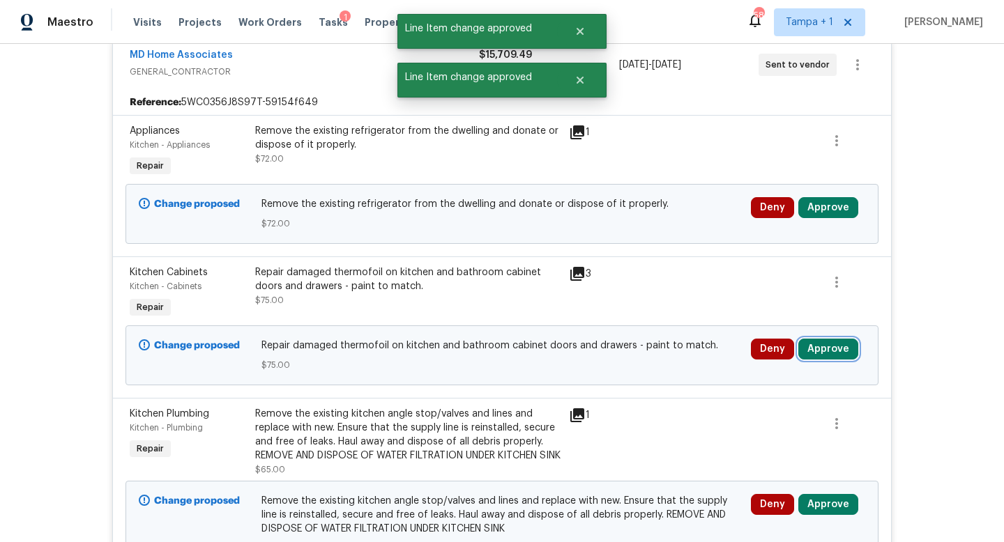
click at [829, 342] on button "Approve" at bounding box center [828, 349] width 60 height 21
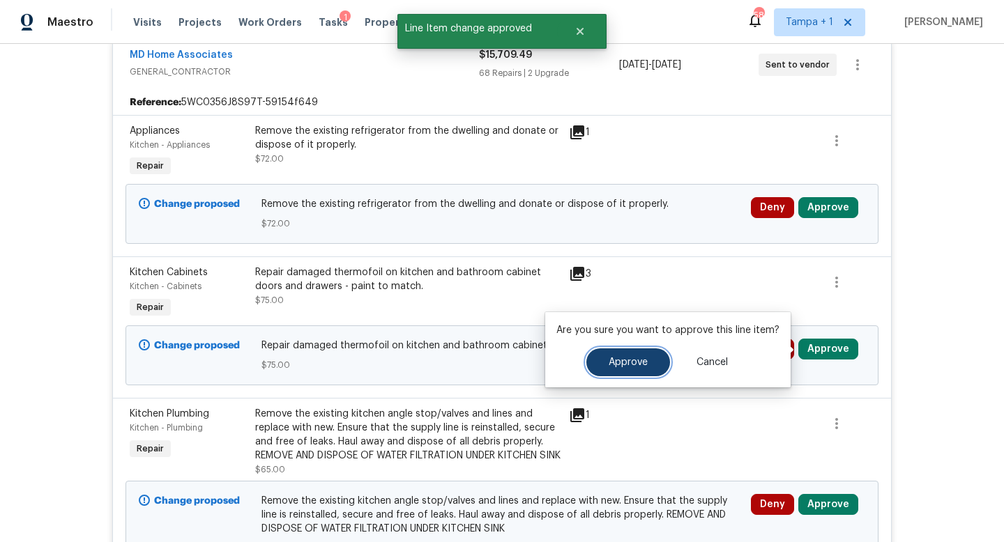
click at [639, 358] on span "Approve" at bounding box center [628, 363] width 39 height 10
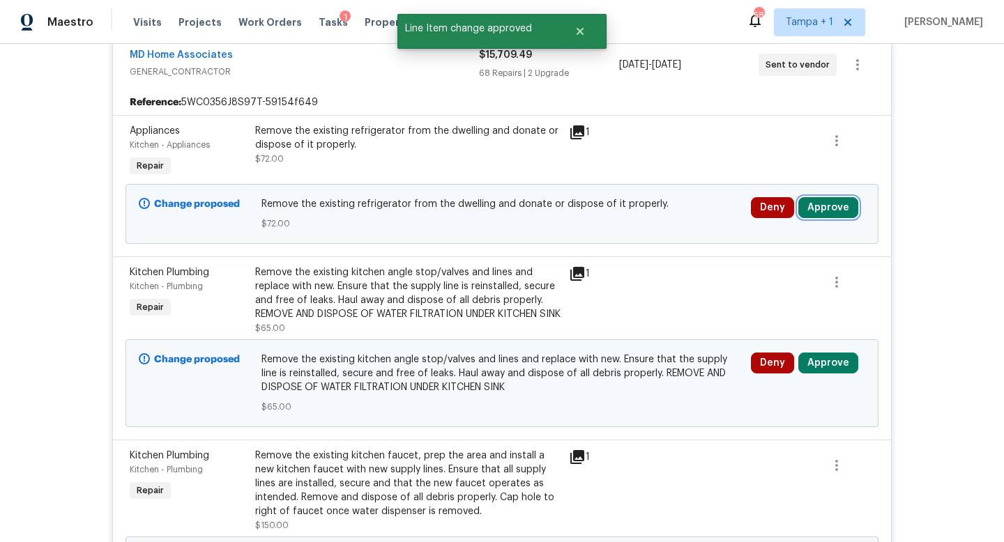
click at [814, 208] on button "Approve" at bounding box center [828, 207] width 60 height 21
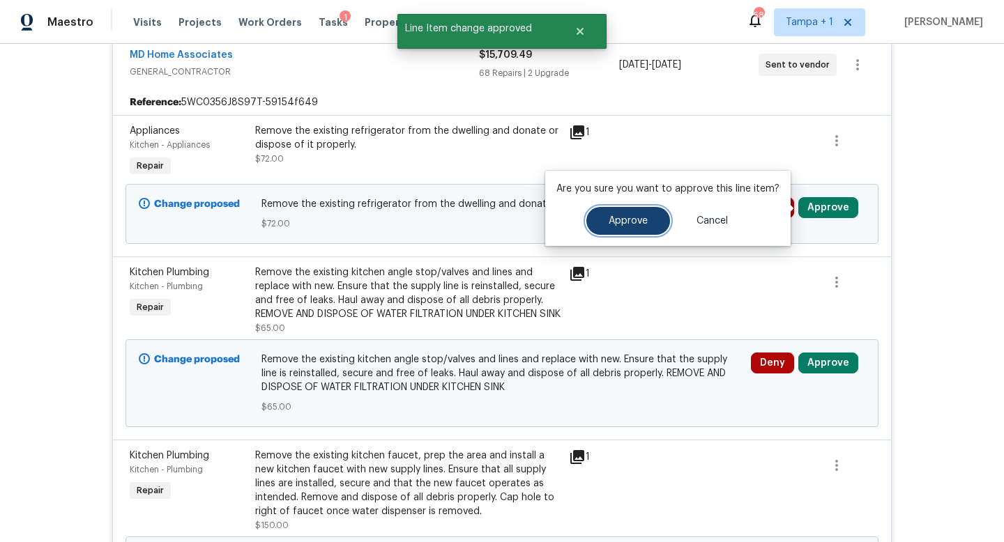
click at [623, 219] on span "Approve" at bounding box center [628, 221] width 39 height 10
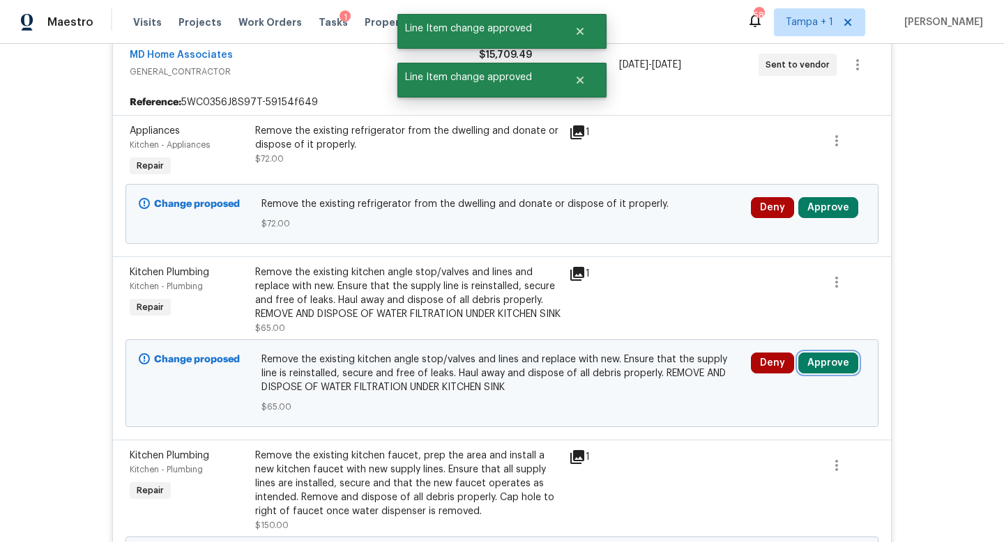
click at [820, 374] on button "Approve" at bounding box center [828, 363] width 60 height 21
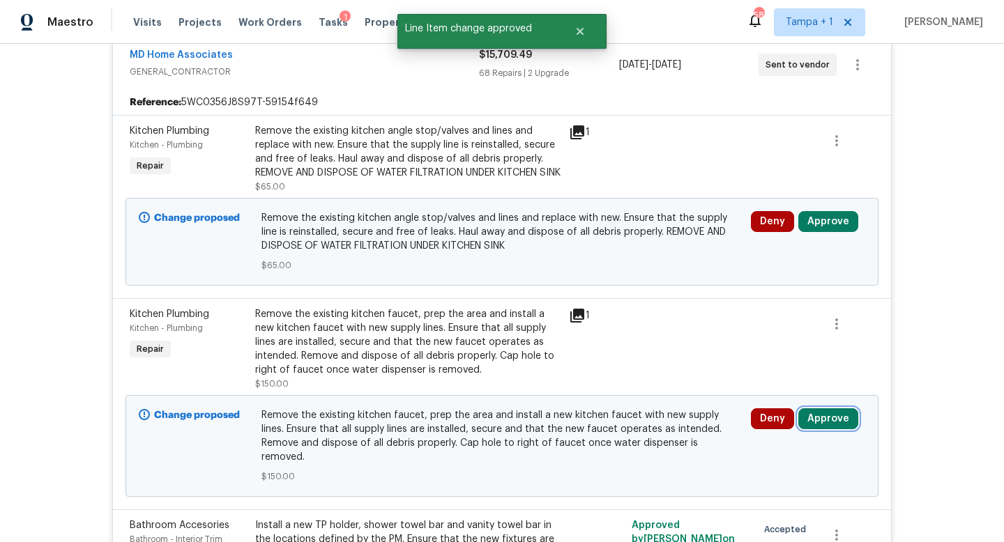
click at [821, 429] on button "Approve" at bounding box center [828, 419] width 60 height 21
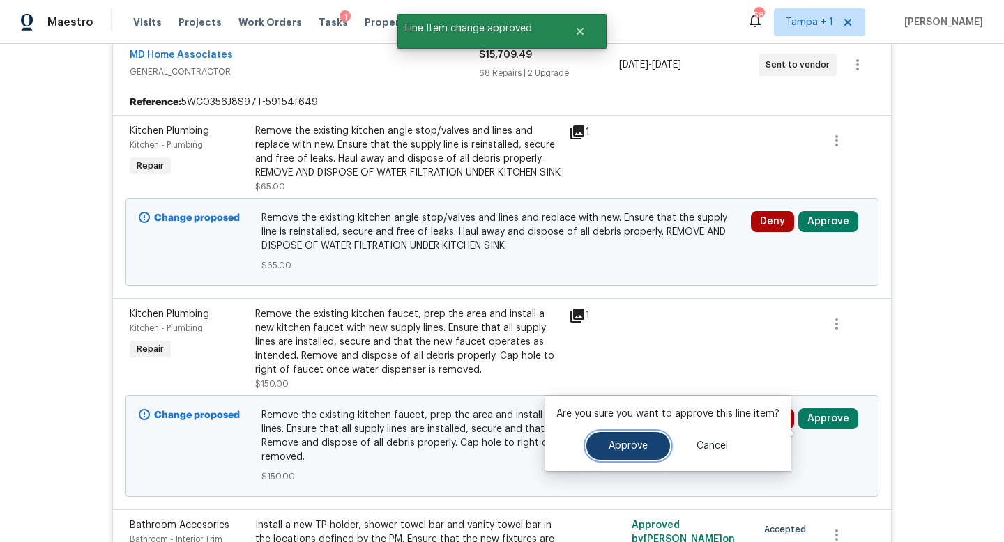
click at [609, 446] on span "Approve" at bounding box center [628, 446] width 39 height 10
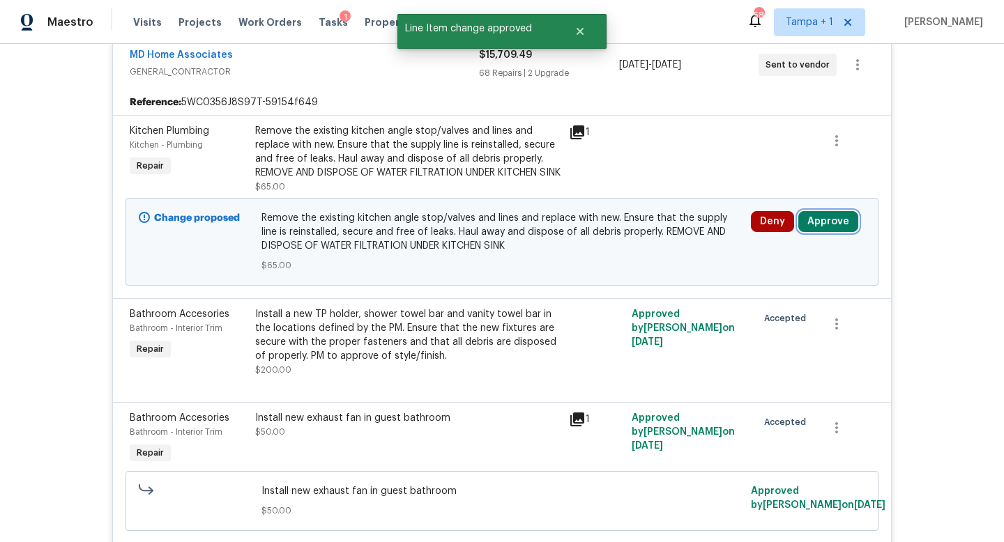
click at [816, 232] on button "Approve" at bounding box center [828, 221] width 60 height 21
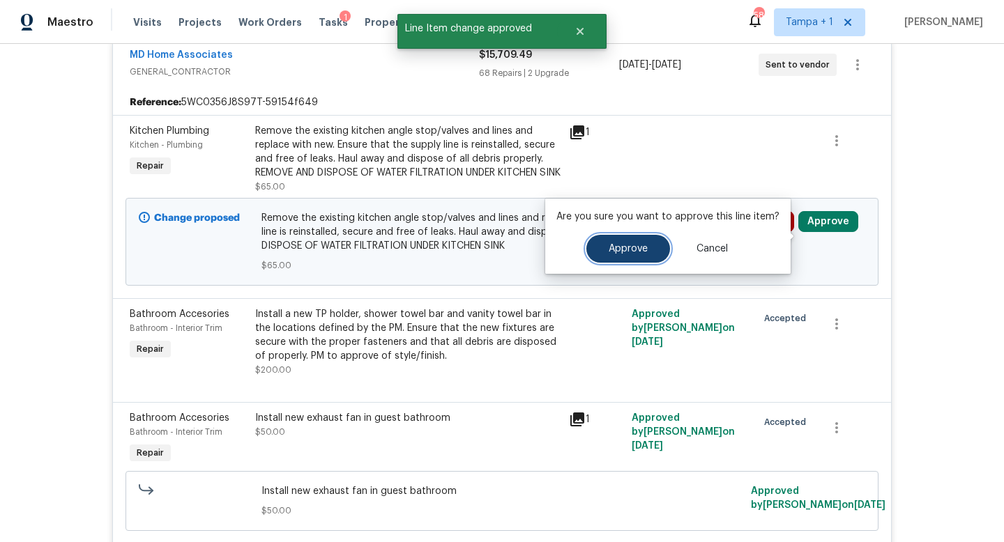
click at [609, 252] on span "Approve" at bounding box center [628, 249] width 39 height 10
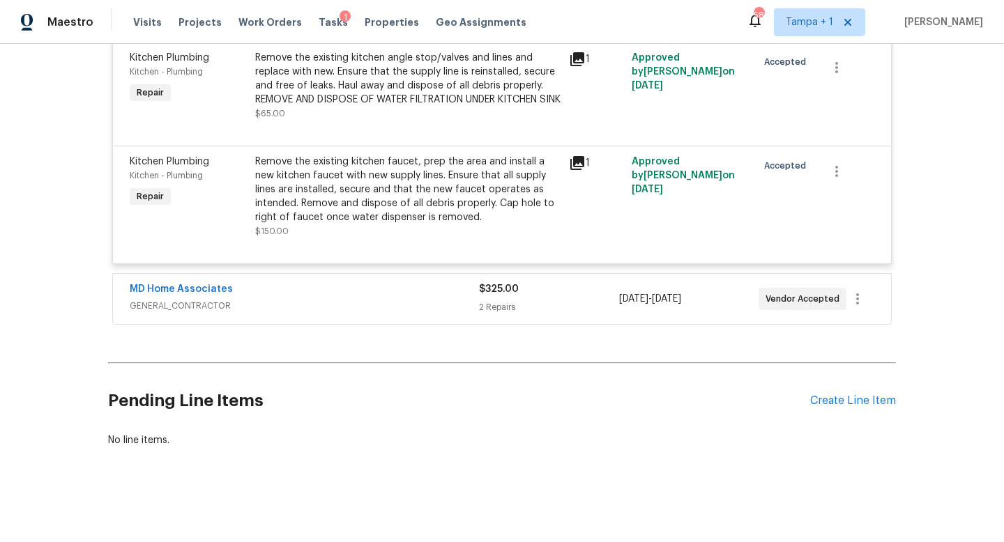
scroll to position [9217, 0]
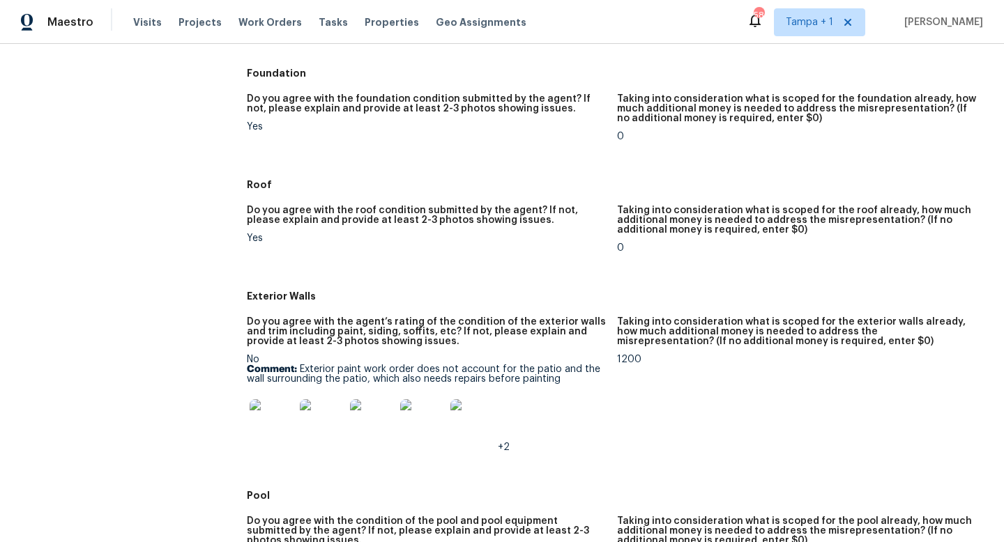
scroll to position [403, 0]
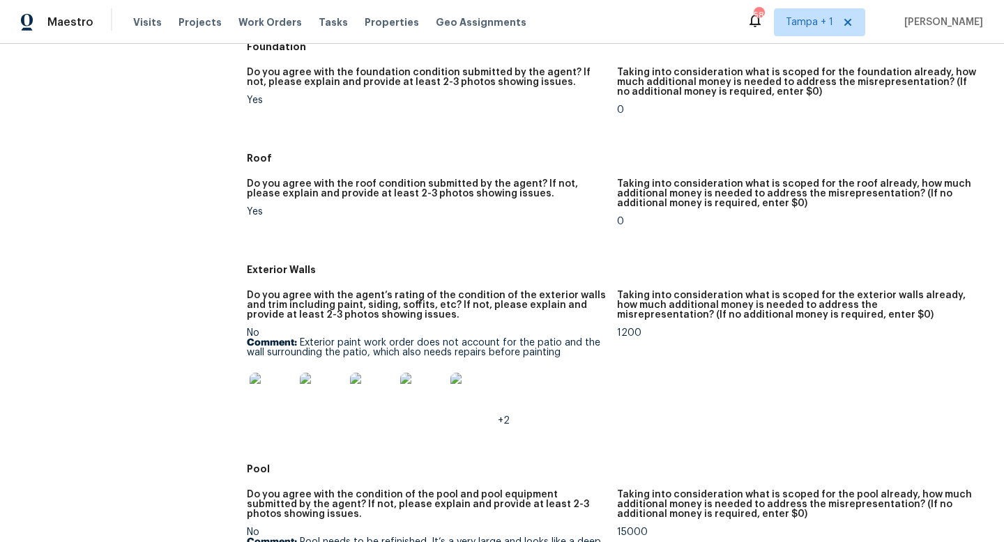
click at [273, 388] on img at bounding box center [272, 395] width 45 height 45
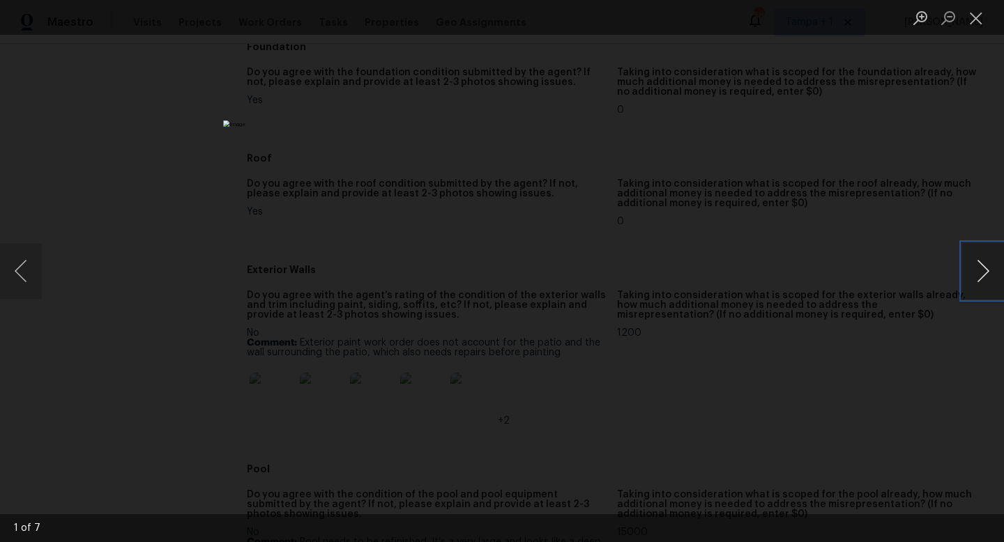
click at [982, 277] on button "Next image" at bounding box center [983, 271] width 42 height 56
click at [20, 266] on button "Previous image" at bounding box center [21, 271] width 42 height 56
click at [980, 271] on button "Next image" at bounding box center [983, 271] width 42 height 56
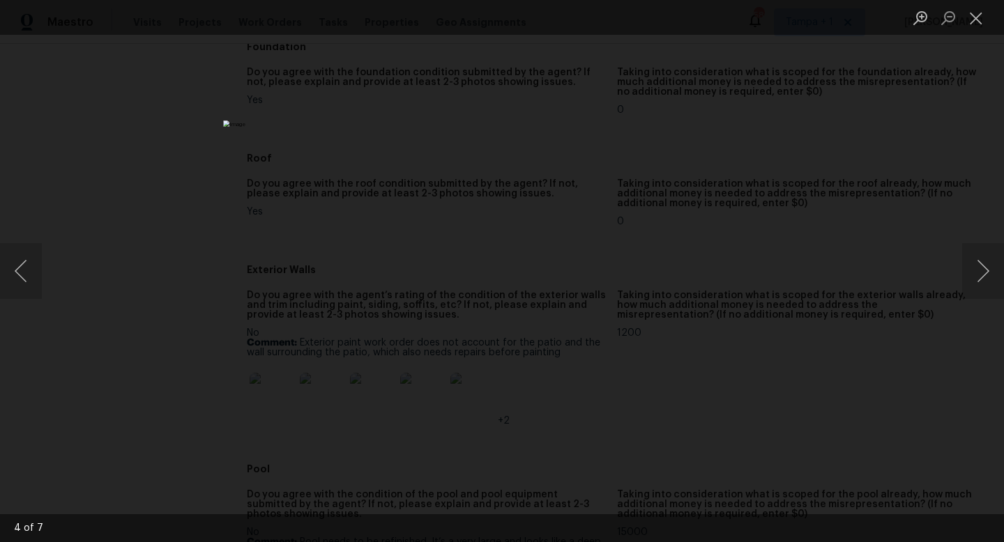
click at [910, 244] on div "Lightbox" at bounding box center [502, 271] width 1004 height 542
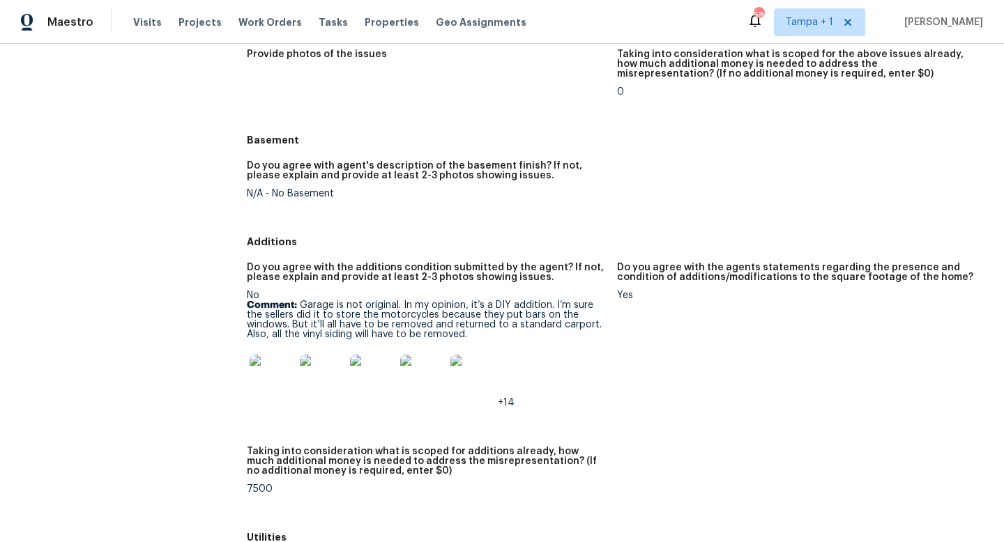
scroll to position [1729, 0]
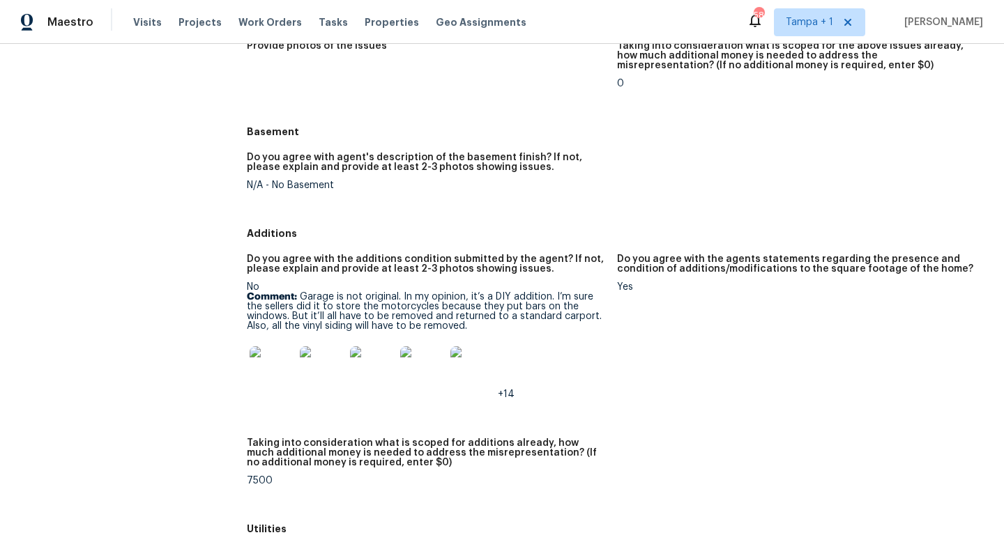
click at [275, 362] on img at bounding box center [272, 368] width 45 height 45
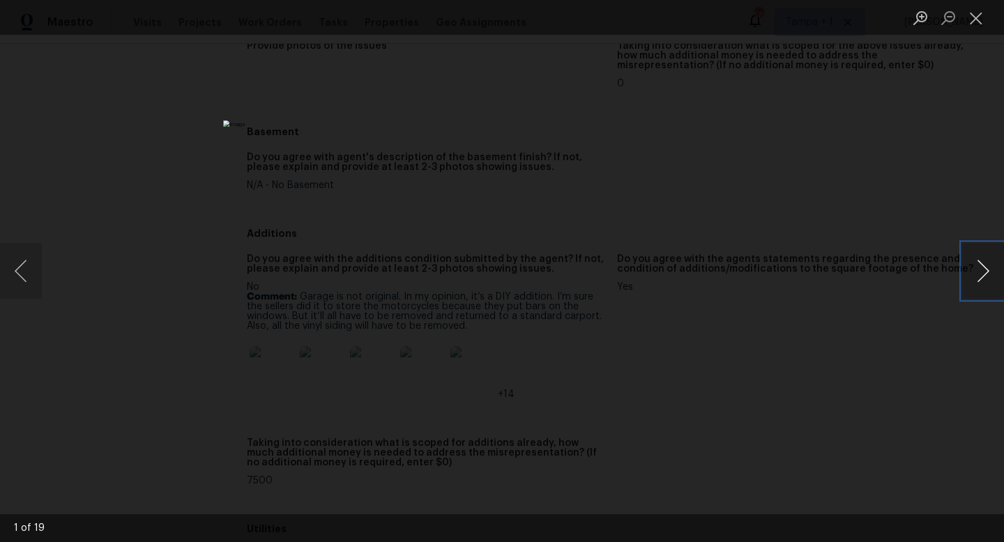
click at [984, 273] on button "Next image" at bounding box center [983, 271] width 42 height 56
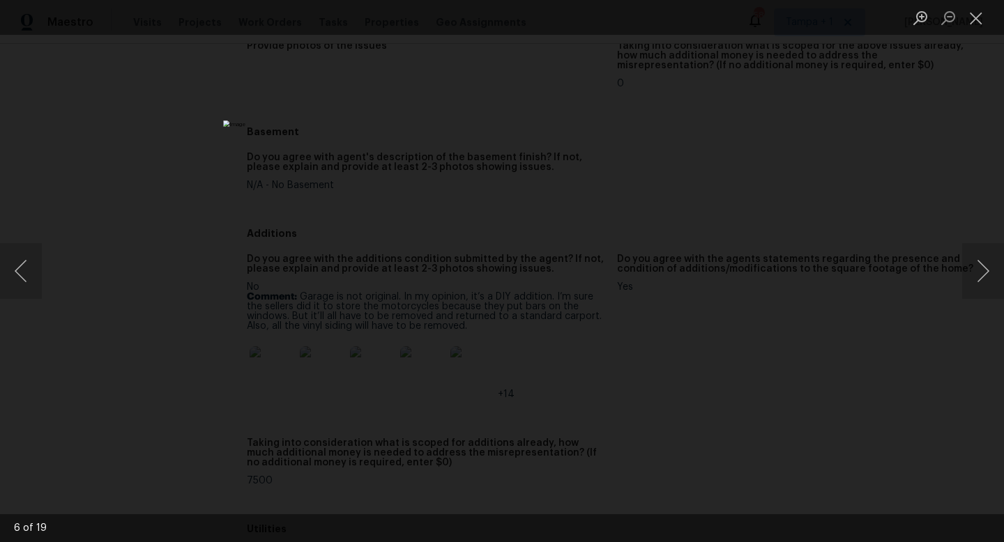
click at [940, 169] on div "Lightbox" at bounding box center [502, 271] width 1004 height 542
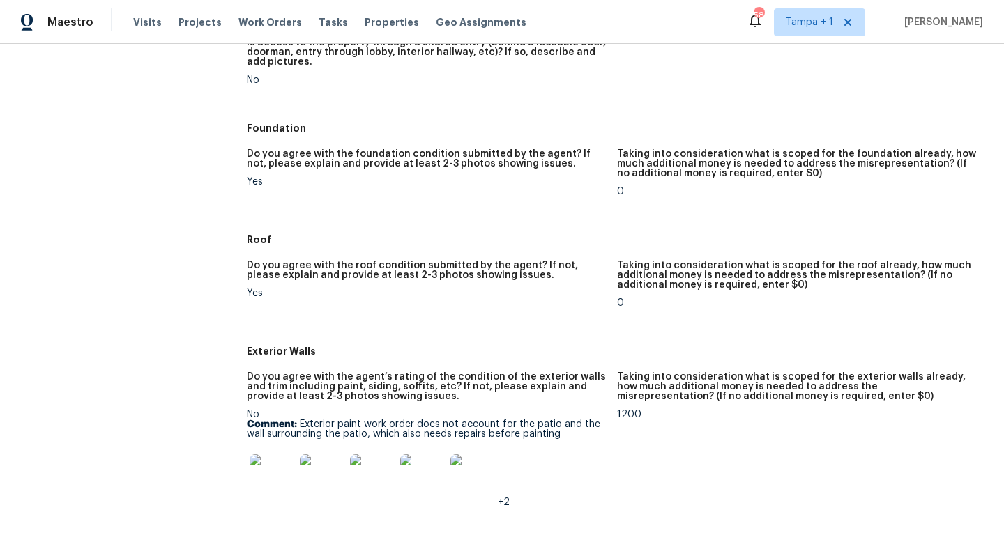
scroll to position [0, 0]
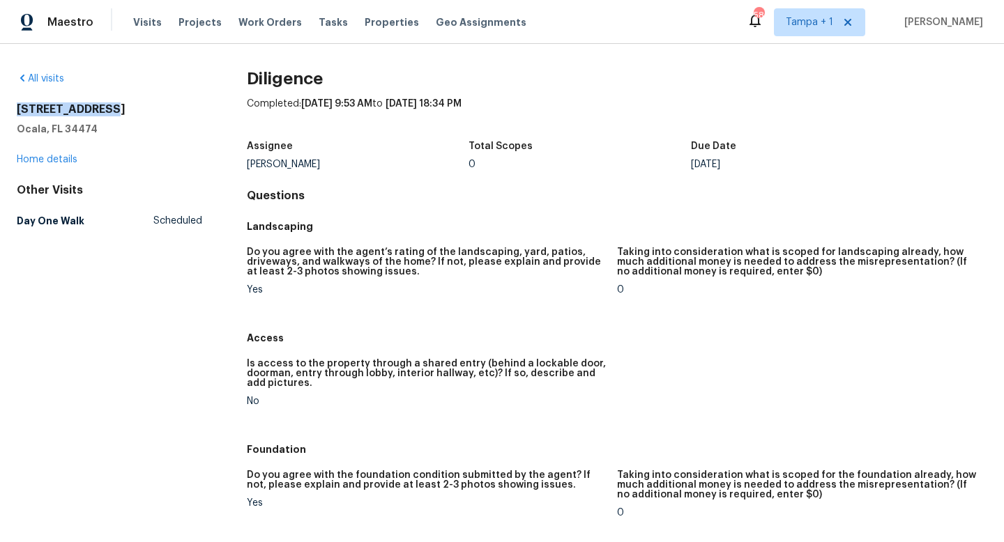
drag, startPoint x: 114, startPoint y: 112, endPoint x: 16, endPoint y: 110, distance: 98.3
click at [16, 110] on div "All visits 2105 SW 38th Ct Ocala, FL 34474 Home details Other Visits Day One Wa…" at bounding box center [502, 293] width 1004 height 498
copy h2 "2105 SW 38th Ct"
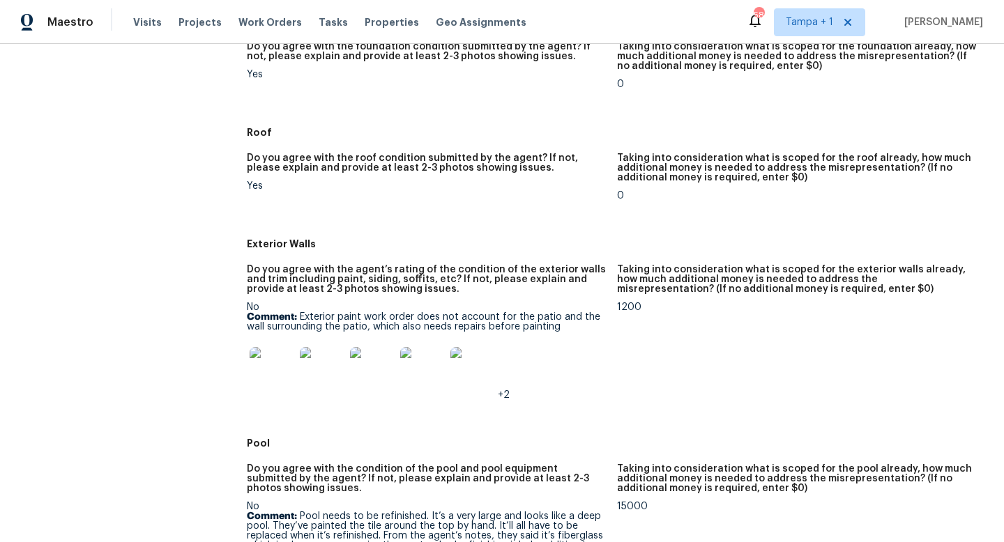
scroll to position [440, 0]
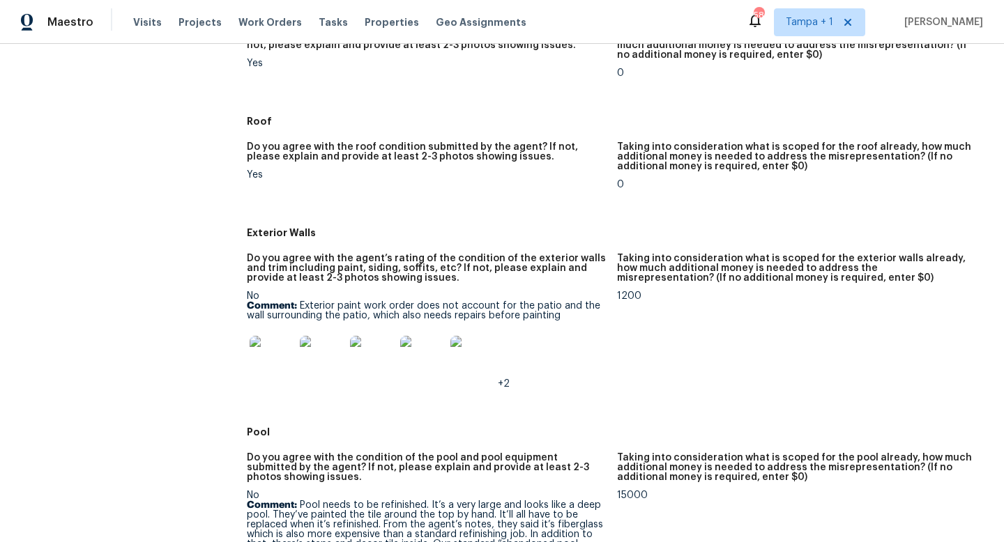
click at [273, 351] on img at bounding box center [272, 358] width 45 height 45
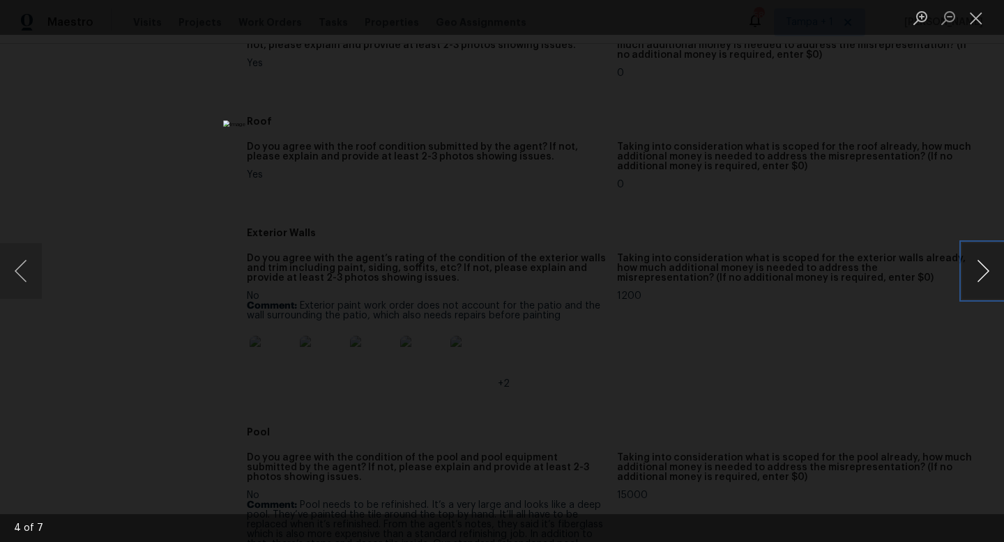
click at [984, 272] on button "Next image" at bounding box center [983, 271] width 42 height 56
click at [818, 102] on div "Lightbox" at bounding box center [502, 271] width 1004 height 542
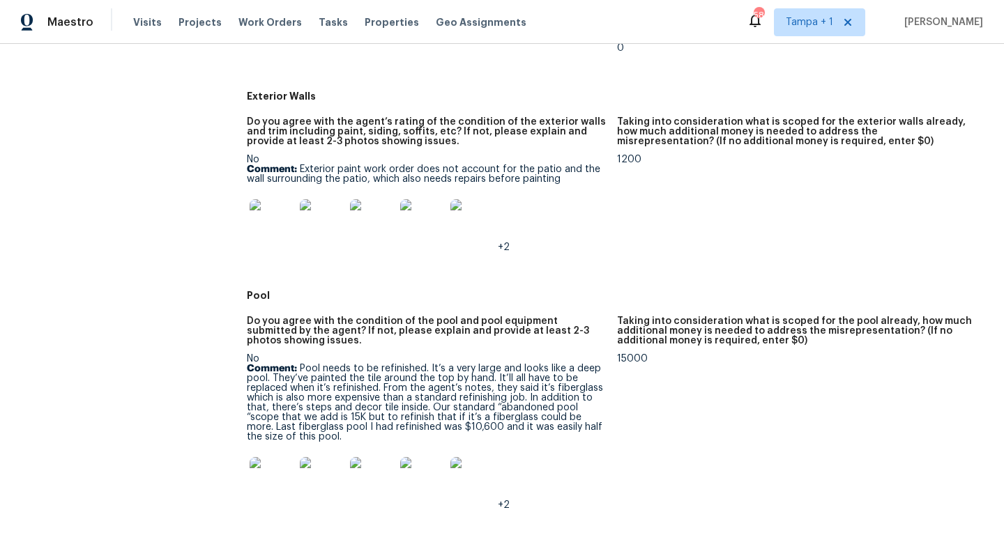
scroll to position [593, 0]
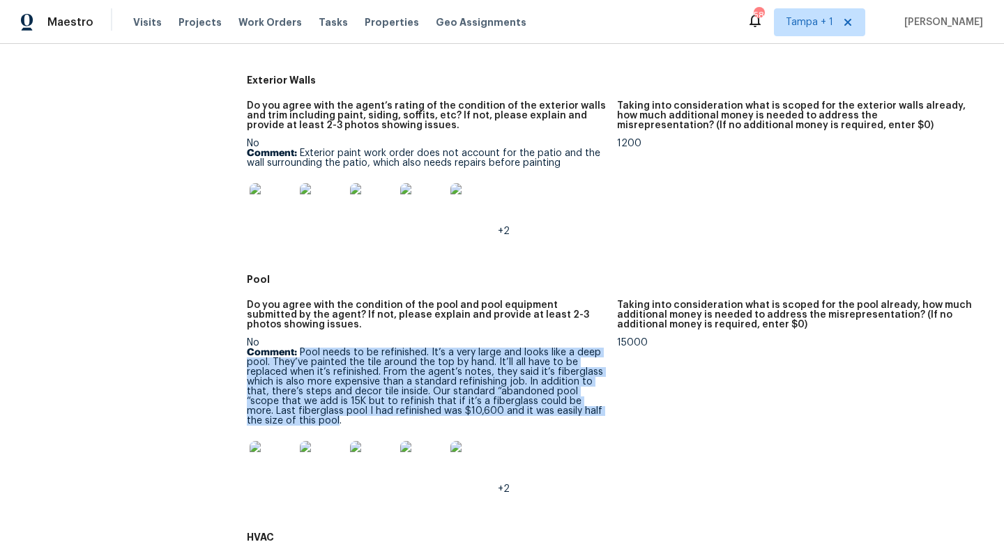
drag, startPoint x: 300, startPoint y: 353, endPoint x: 286, endPoint y: 419, distance: 67.7
click at [286, 419] on p "Comment: Pool needs to be refinished. It’s a very large and looks like a deep p…" at bounding box center [426, 387] width 359 height 78
copy p "Pool needs to be refinished. It’s a very large and looks like a deep pool. They…"
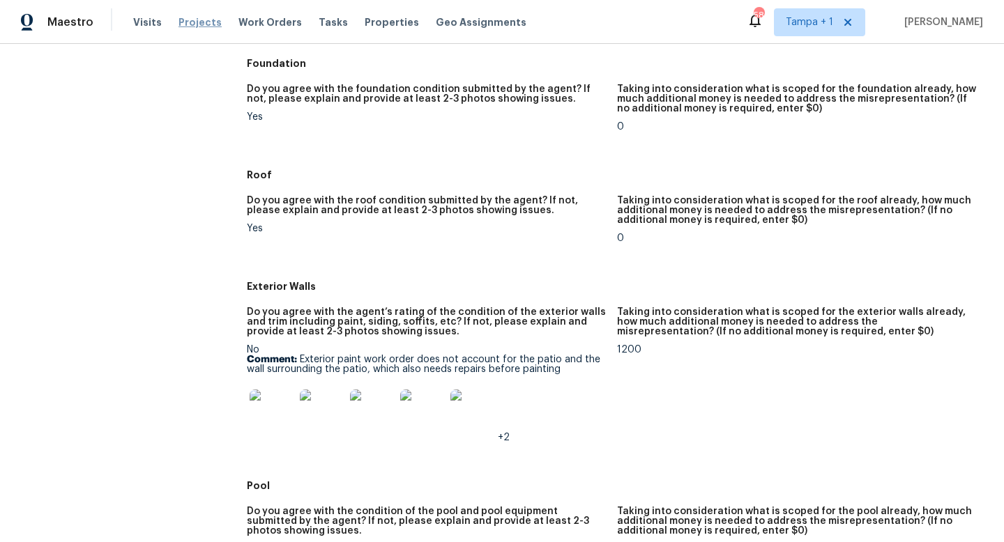
scroll to position [394, 0]
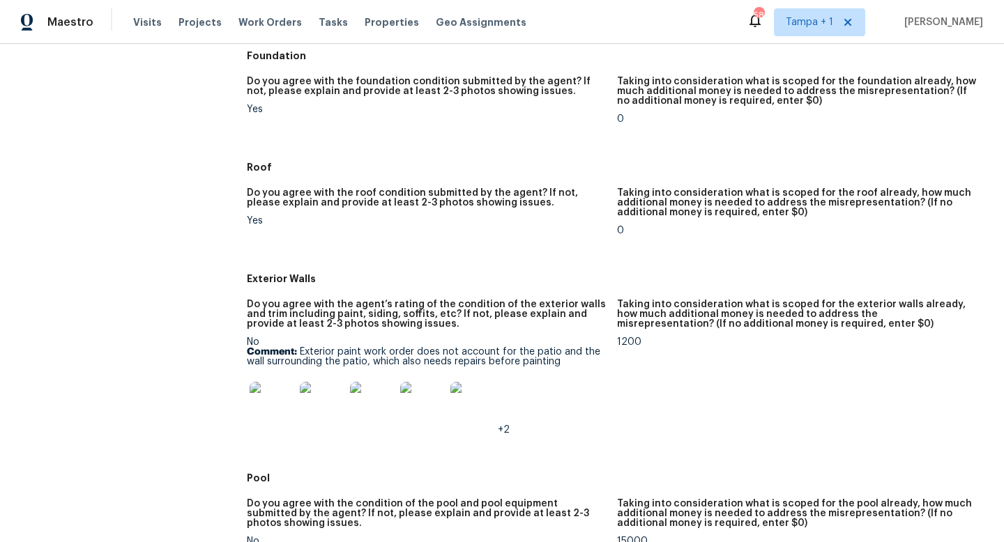
click at [423, 401] on img at bounding box center [422, 404] width 45 height 45
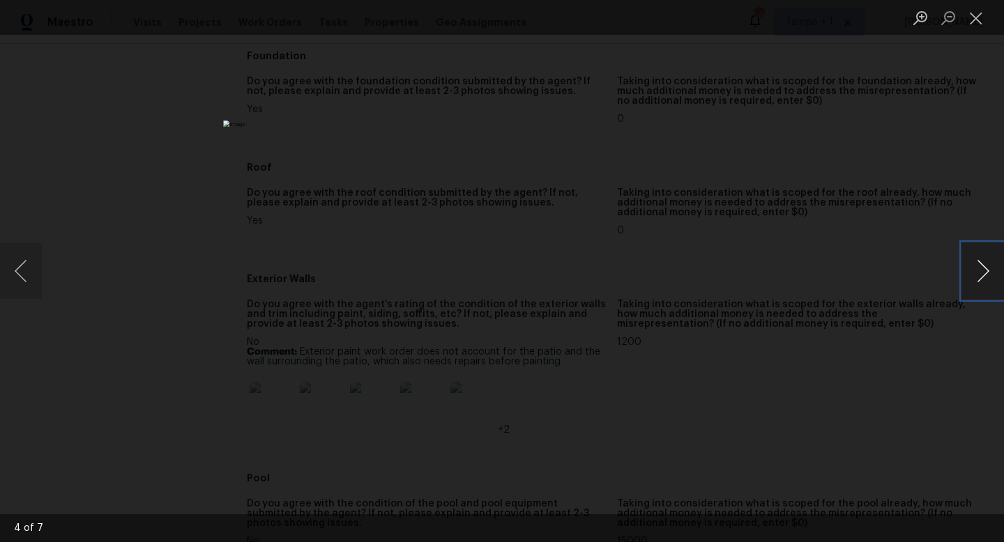
click at [983, 278] on button "Next image" at bounding box center [983, 271] width 42 height 56
click at [841, 264] on div "Lightbox" at bounding box center [502, 271] width 1004 height 542
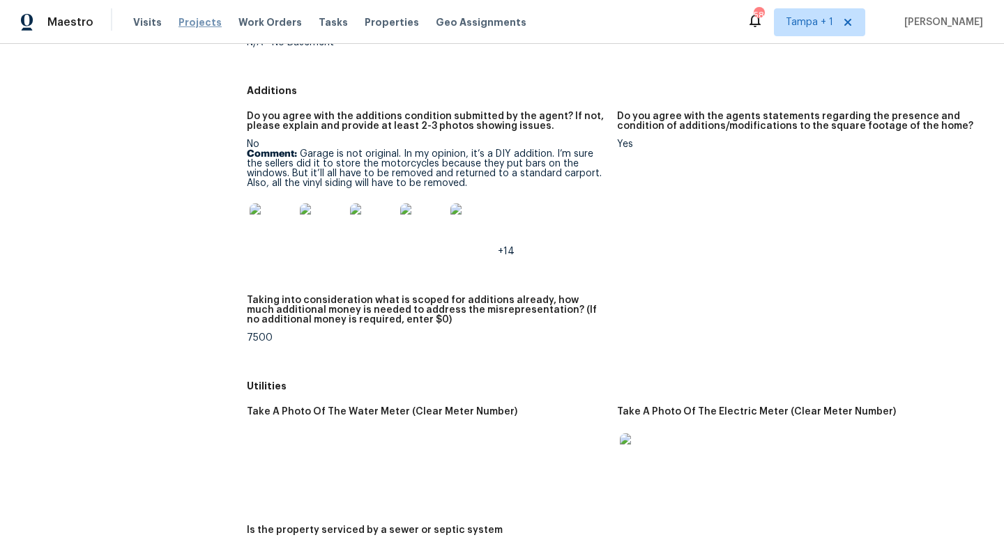
scroll to position [1885, 0]
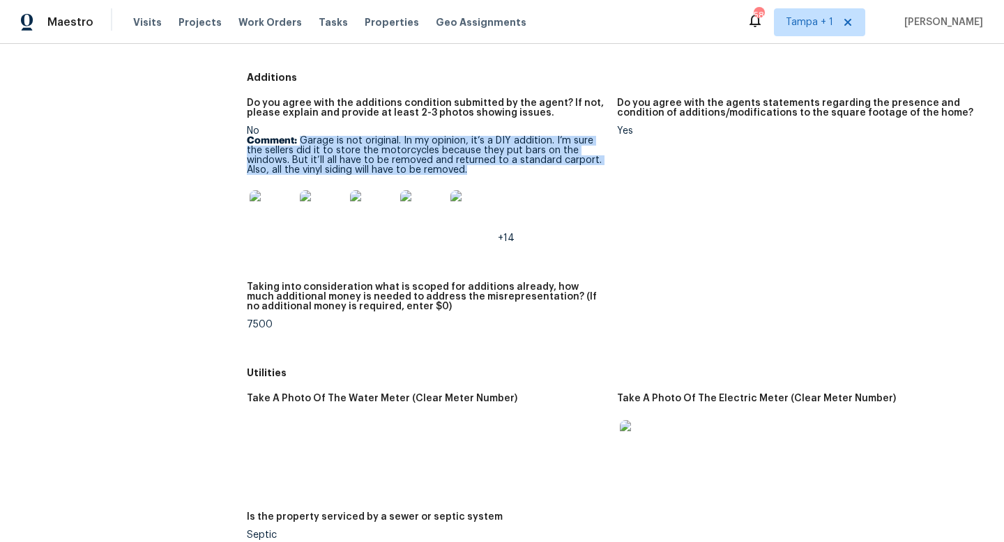
drag, startPoint x: 299, startPoint y: 144, endPoint x: 478, endPoint y: 172, distance: 181.3
click at [478, 172] on p "Comment: Garage is not original. In my opinion, it’s a DIY addition. I’m sure t…" at bounding box center [426, 155] width 359 height 39
copy p "Garage is not original. In my opinion, it’s a DIY addition. I’m sure the seller…"
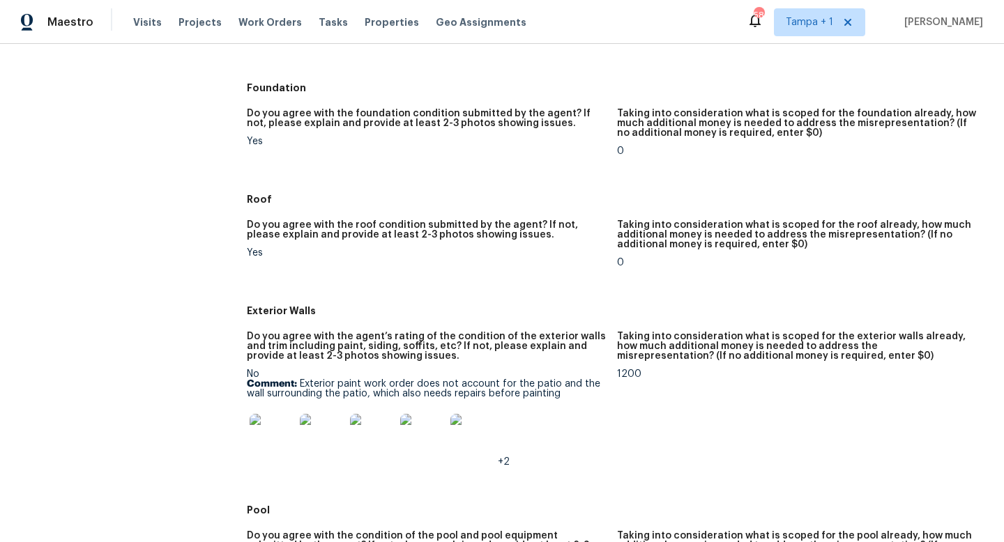
scroll to position [0, 0]
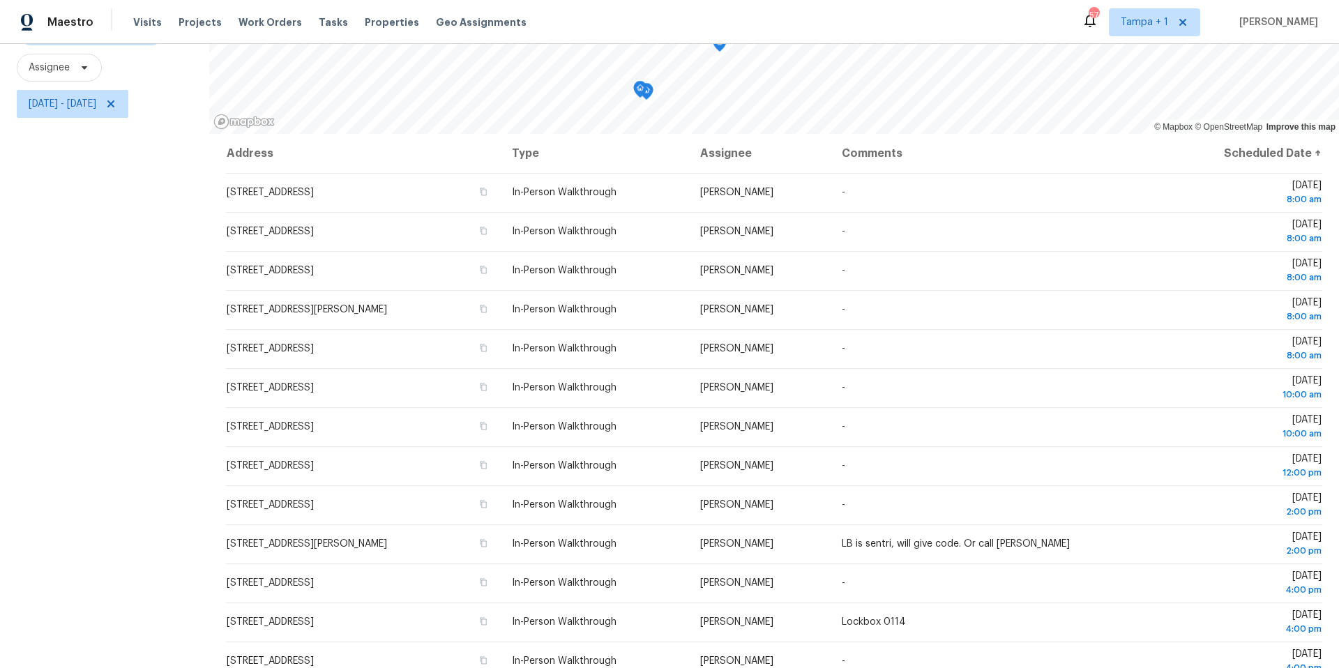
scroll to position [161, 0]
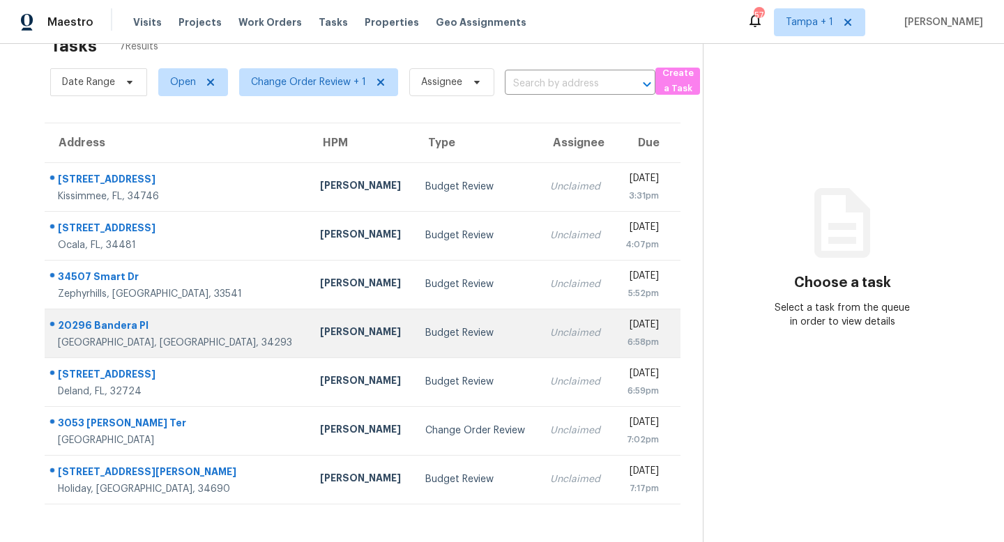
scroll to position [44, 0]
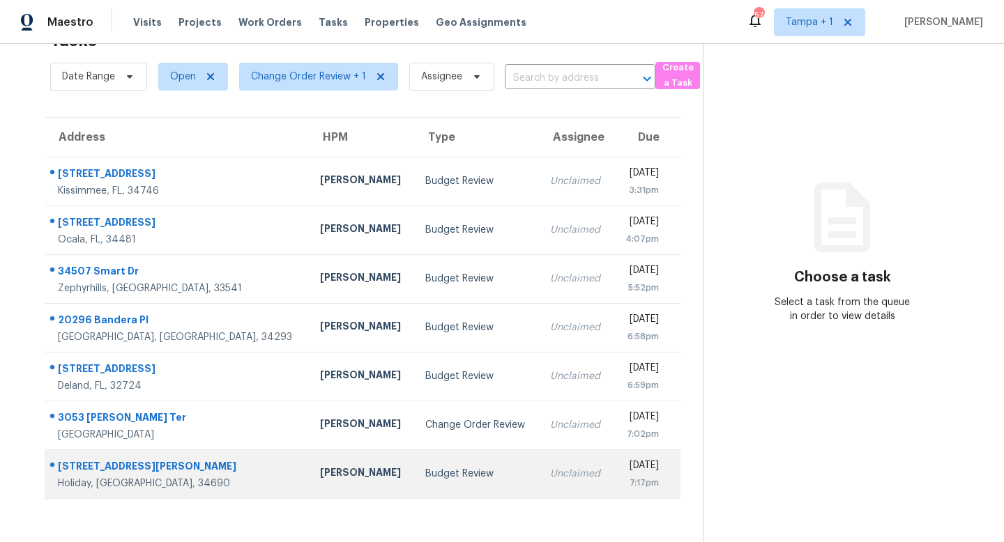
click at [160, 464] on div "[STREET_ADDRESS][PERSON_NAME]" at bounding box center [178, 467] width 240 height 17
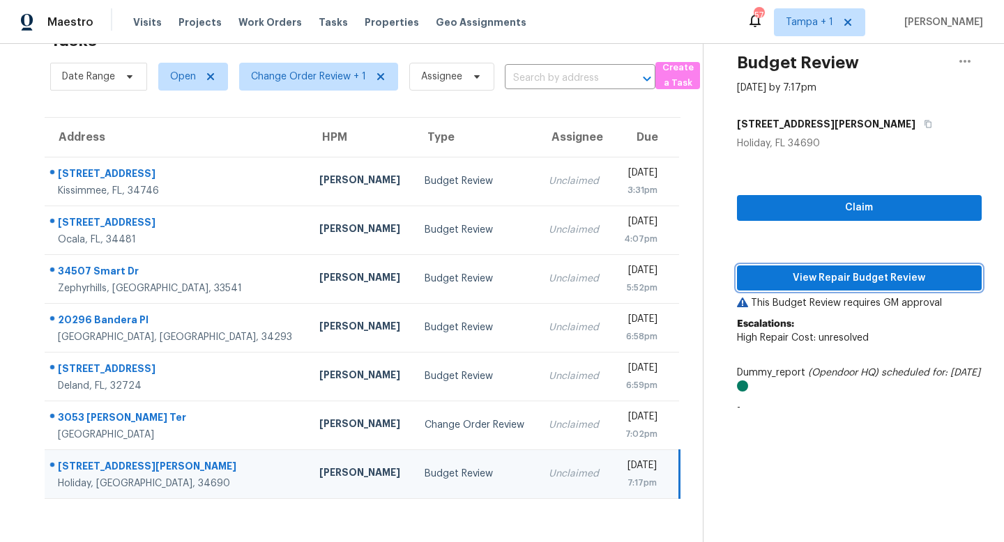
click at [846, 275] on span "View Repair Budget Review" at bounding box center [859, 278] width 222 height 17
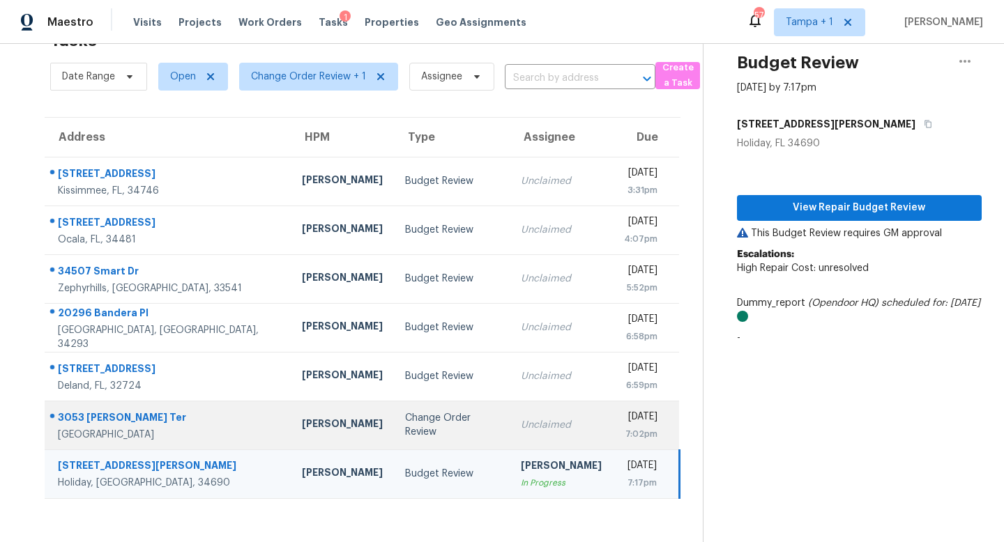
click at [405, 427] on div "Change Order Review" at bounding box center [451, 425] width 93 height 28
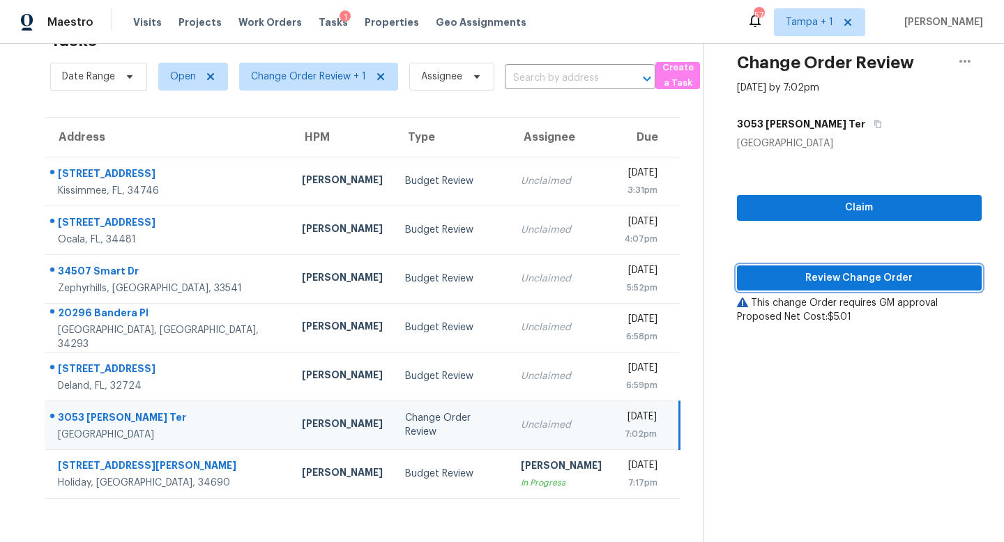
click at [864, 273] on span "Review Change Order" at bounding box center [859, 278] width 222 height 17
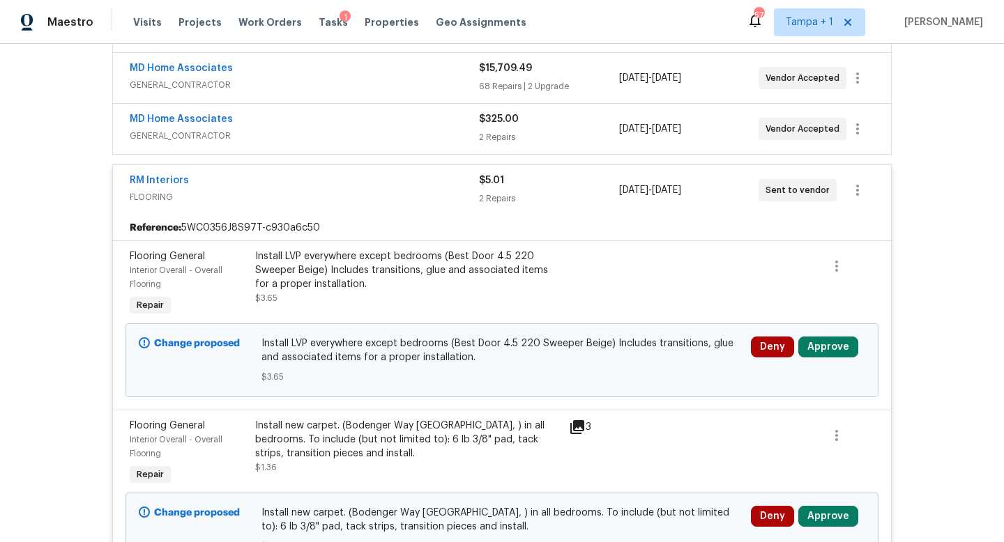
scroll to position [359, 0]
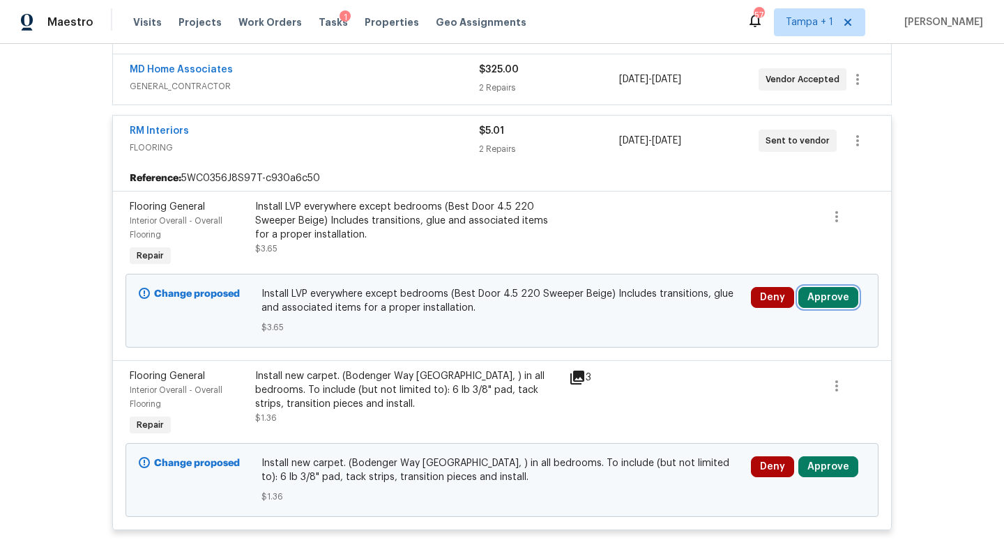
click at [815, 300] on button "Approve" at bounding box center [828, 297] width 60 height 21
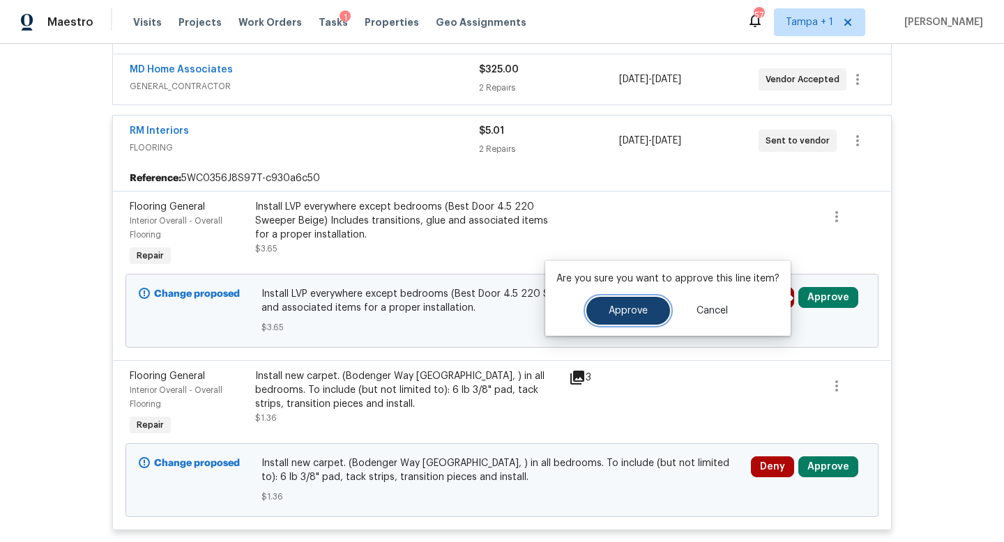
click at [634, 308] on span "Approve" at bounding box center [628, 311] width 39 height 10
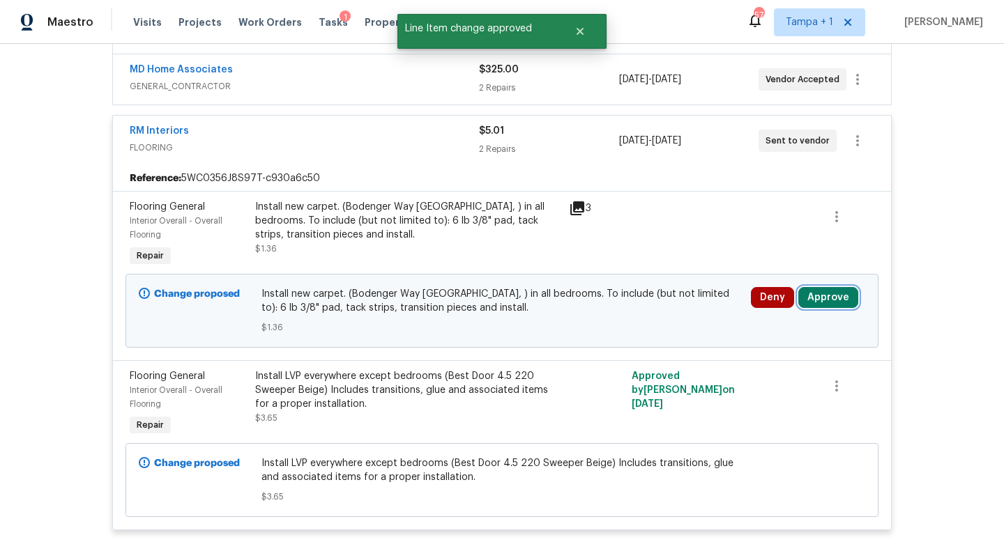
click at [832, 305] on button "Approve" at bounding box center [828, 297] width 60 height 21
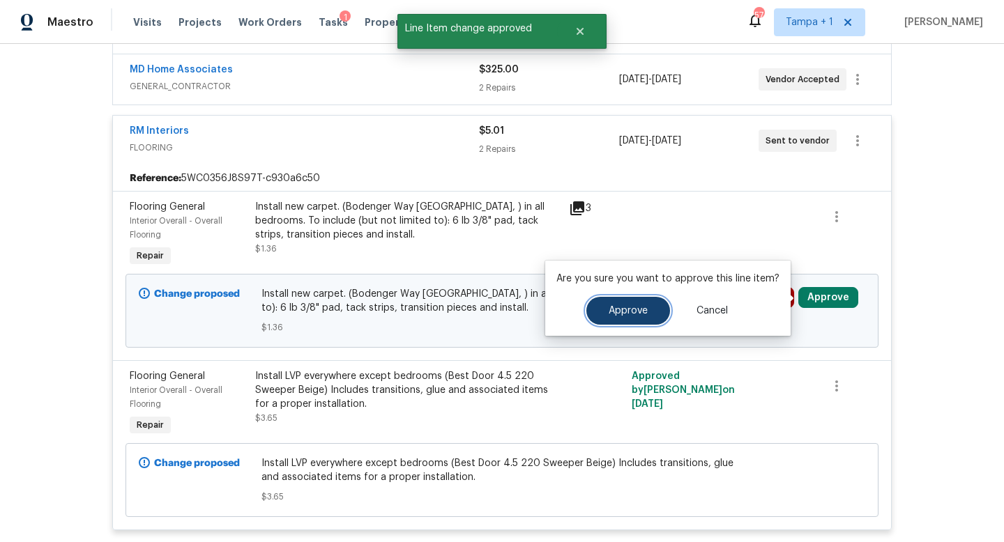
click at [637, 314] on span "Approve" at bounding box center [628, 311] width 39 height 10
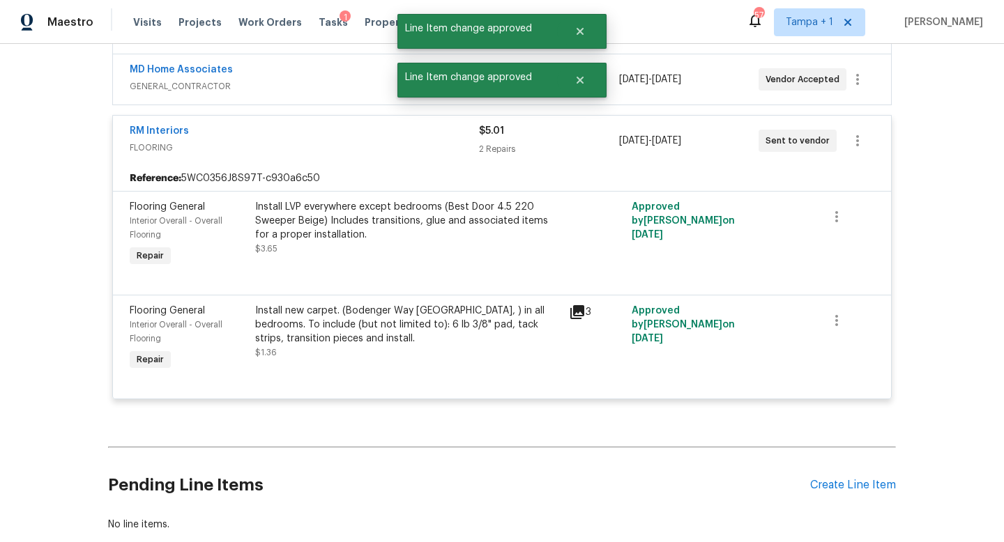
click at [360, 145] on span "FLOORING" at bounding box center [304, 148] width 349 height 14
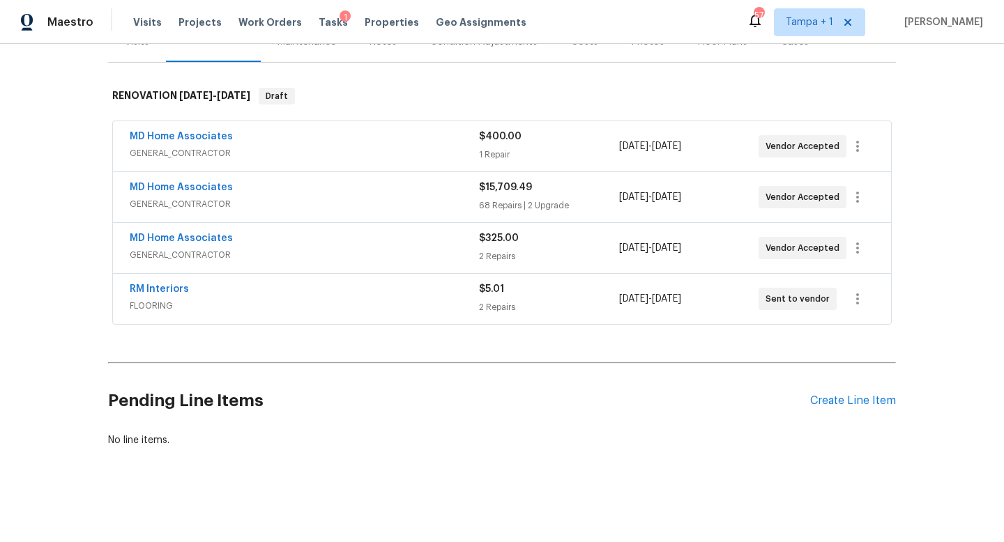
scroll to position [0, 0]
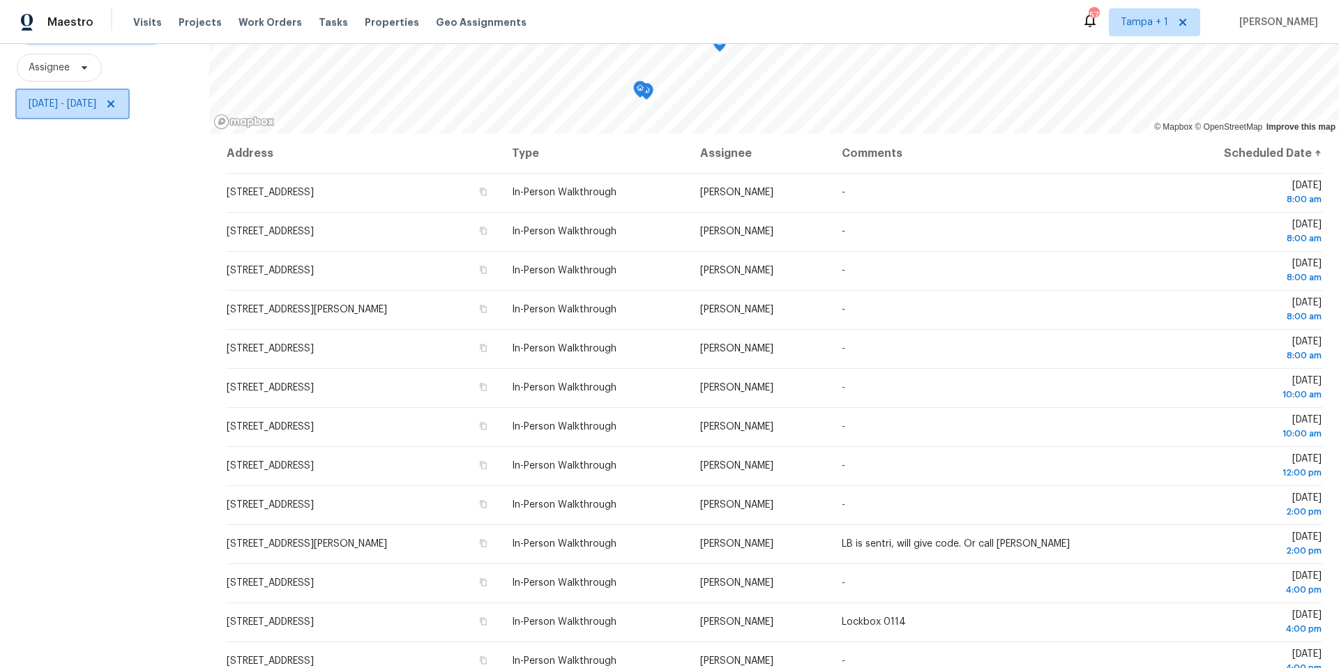
click at [91, 109] on span "Fri, Oct 03 - Mon, Oct 06" at bounding box center [63, 104] width 68 height 14
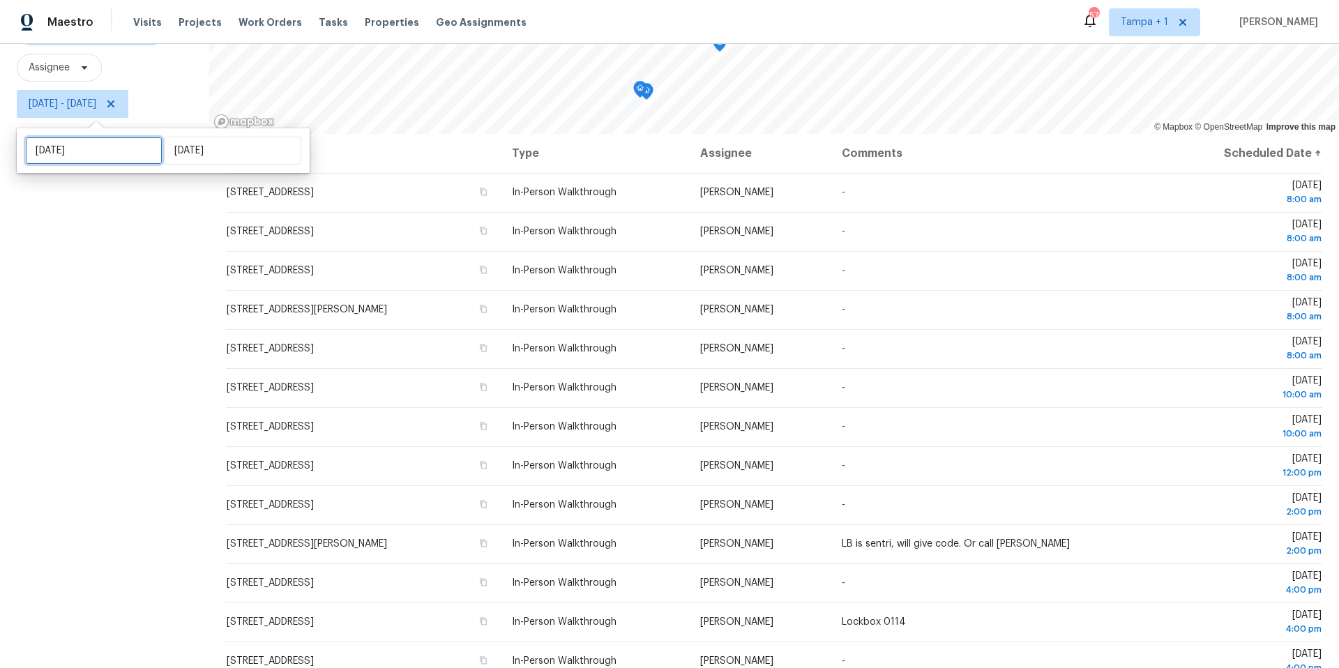
click at [99, 149] on input "Fri, Oct 03" at bounding box center [93, 151] width 137 height 28
select select "9"
select select "2025"
select select "10"
select select "2025"
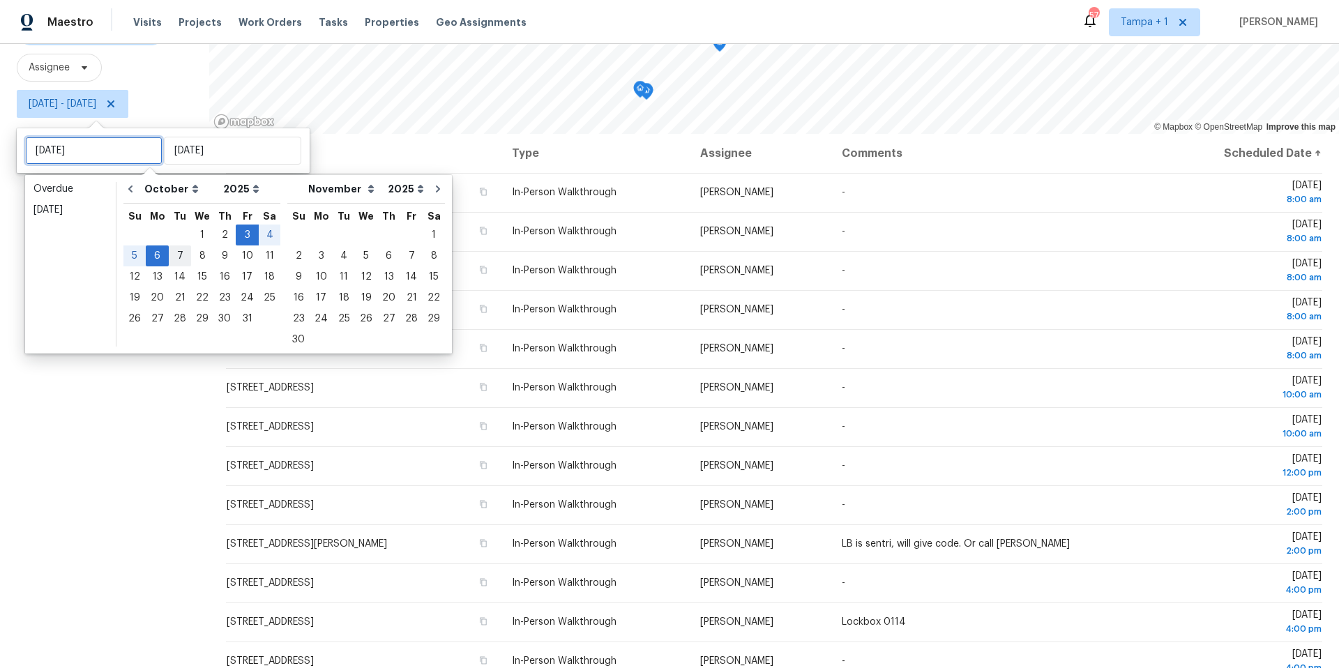
type input "Tue, Oct 07"
type input "Thu, Oct 02"
type input "Mon, Oct 06"
click at [220, 235] on div "2" at bounding box center [224, 235] width 22 height 20
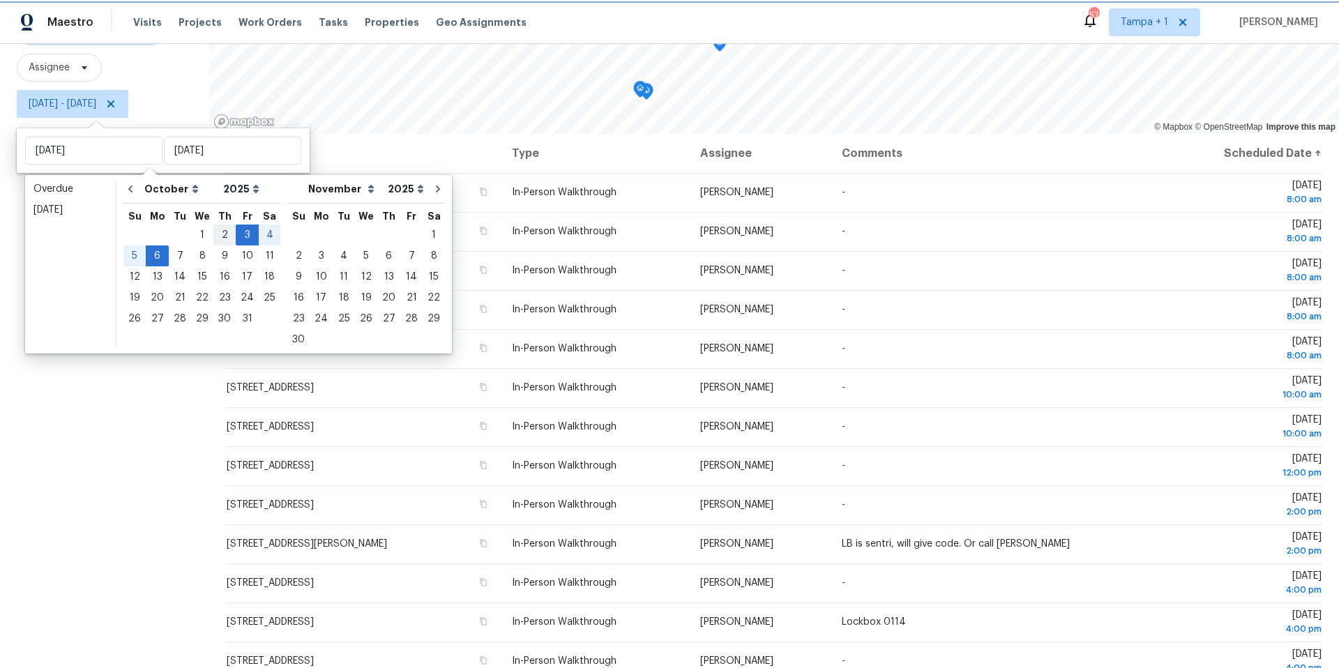
type input "Thu, Oct 02"
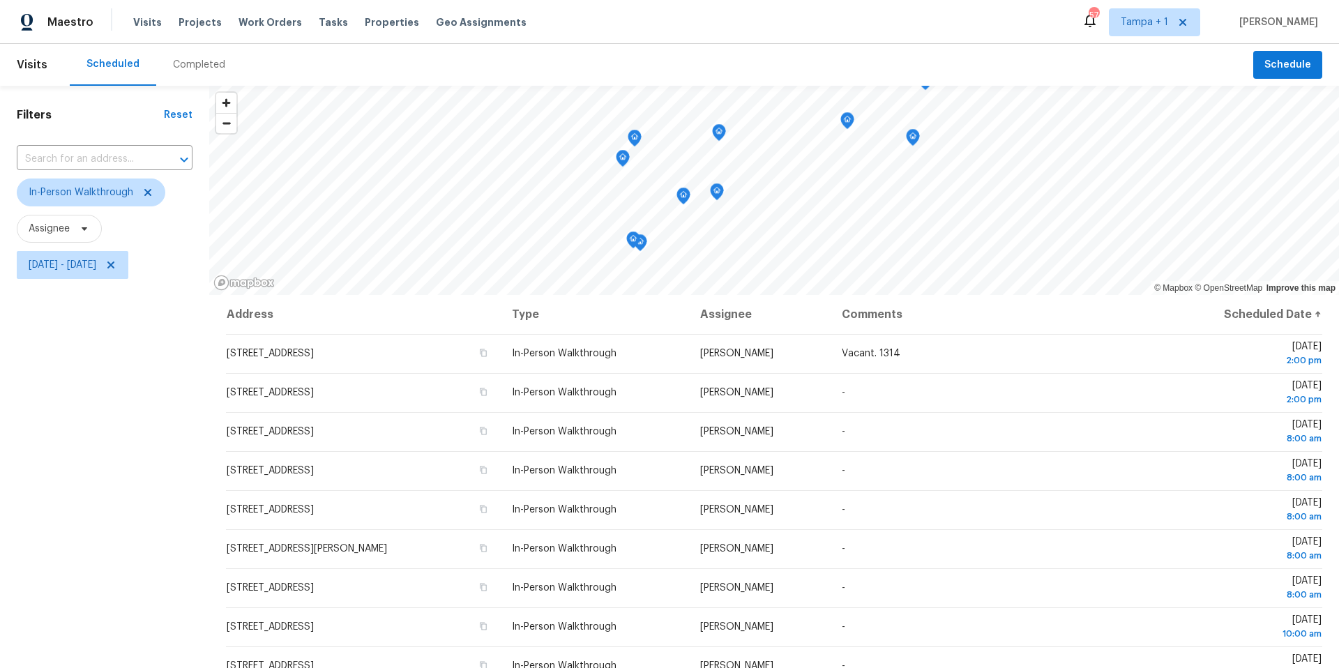
click at [89, 401] on div "Filters Reset ​ In-Person Walkthrough Assignee Thu, Oct 02 - Mon, Oct 06" at bounding box center [104, 457] width 209 height 743
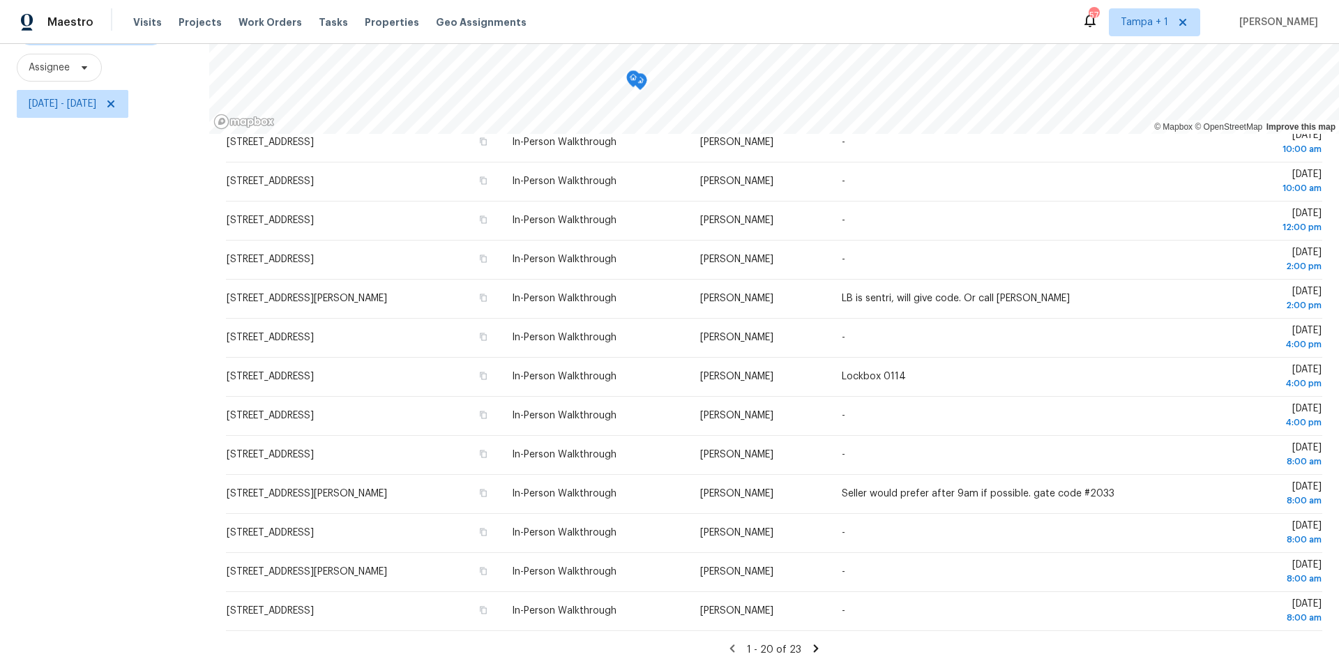
scroll to position [323, 0]
